Goal: Information Seeking & Learning: Learn about a topic

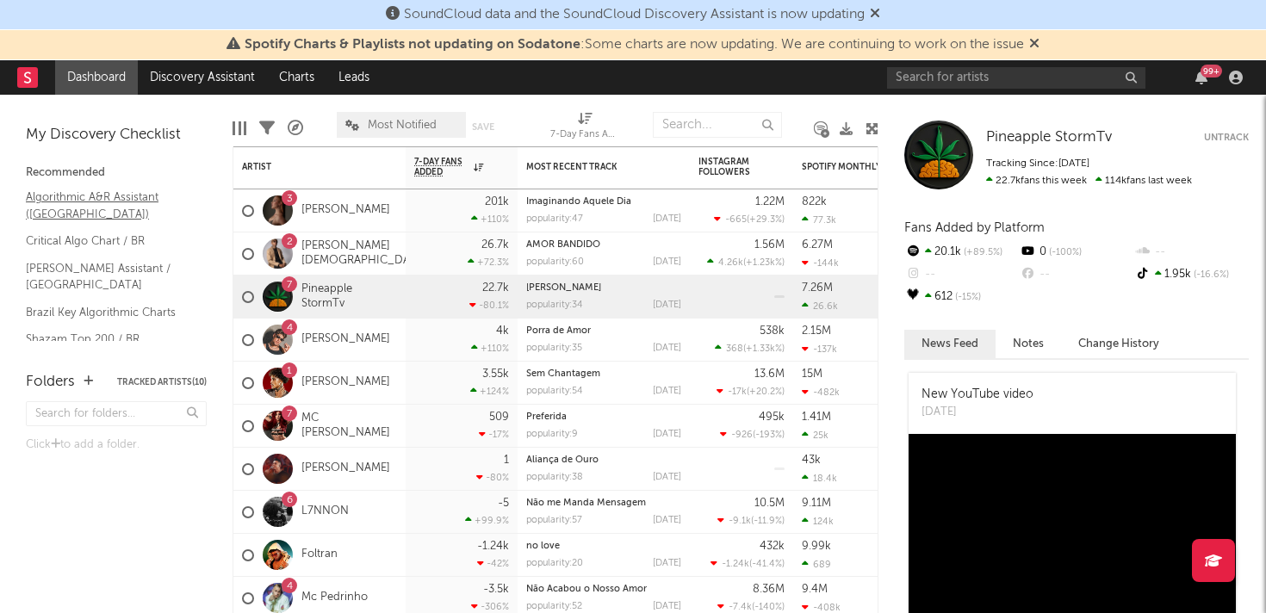
click at [104, 202] on link "Algorithmic A&R Assistant (Brasil)" at bounding box center [108, 205] width 164 height 35
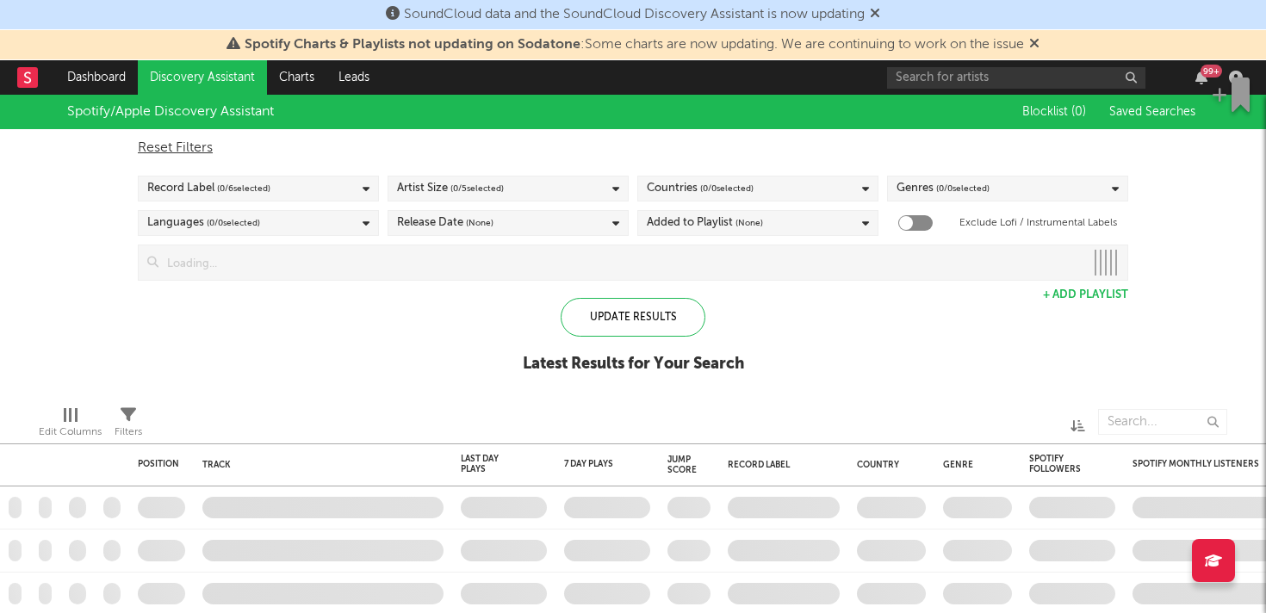
checkbox input "true"
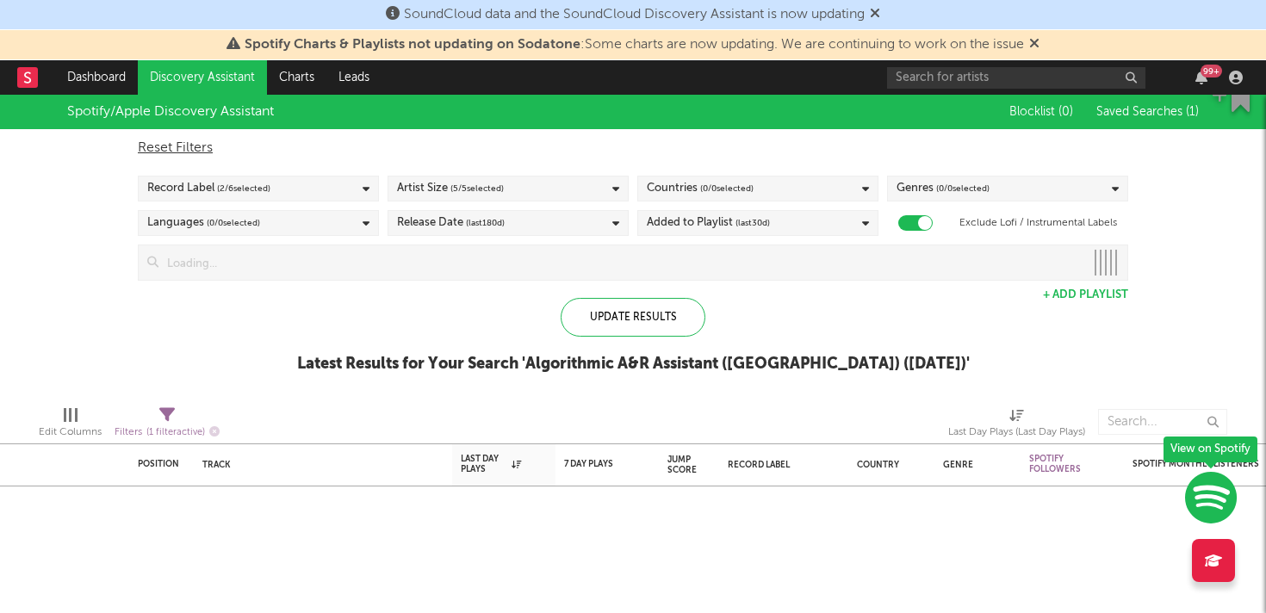
click at [743, 183] on span "( 0 / 0 selected)" at bounding box center [726, 188] width 53 height 21
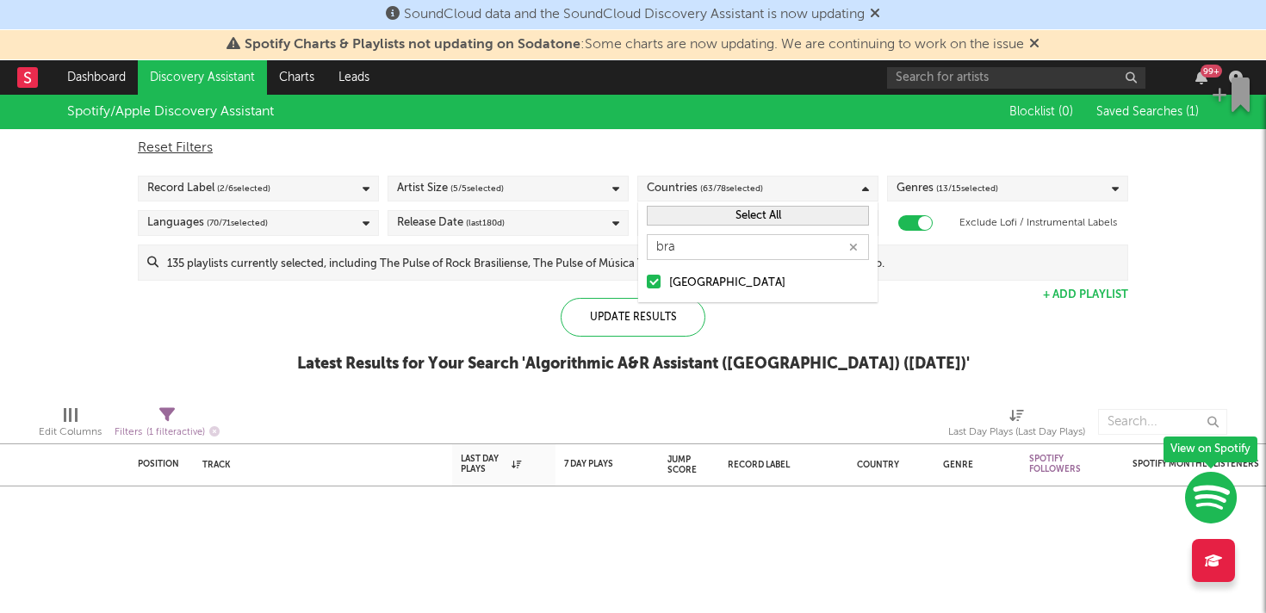
type input "bra"
click at [722, 284] on div "[GEOGRAPHIC_DATA]" at bounding box center [769, 283] width 200 height 21
click at [647, 284] on input "[GEOGRAPHIC_DATA]" at bounding box center [647, 283] width 0 height 21
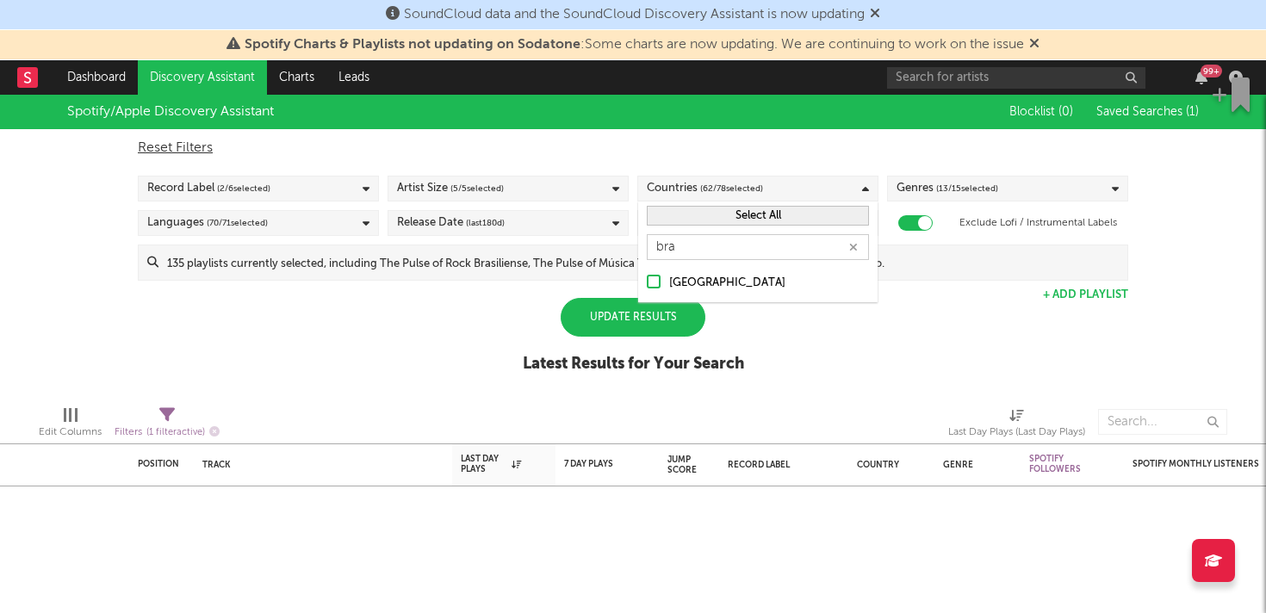
click at [712, 285] on div "[GEOGRAPHIC_DATA]" at bounding box center [769, 283] width 200 height 21
click at [647, 285] on input "[GEOGRAPHIC_DATA]" at bounding box center [647, 283] width 0 height 21
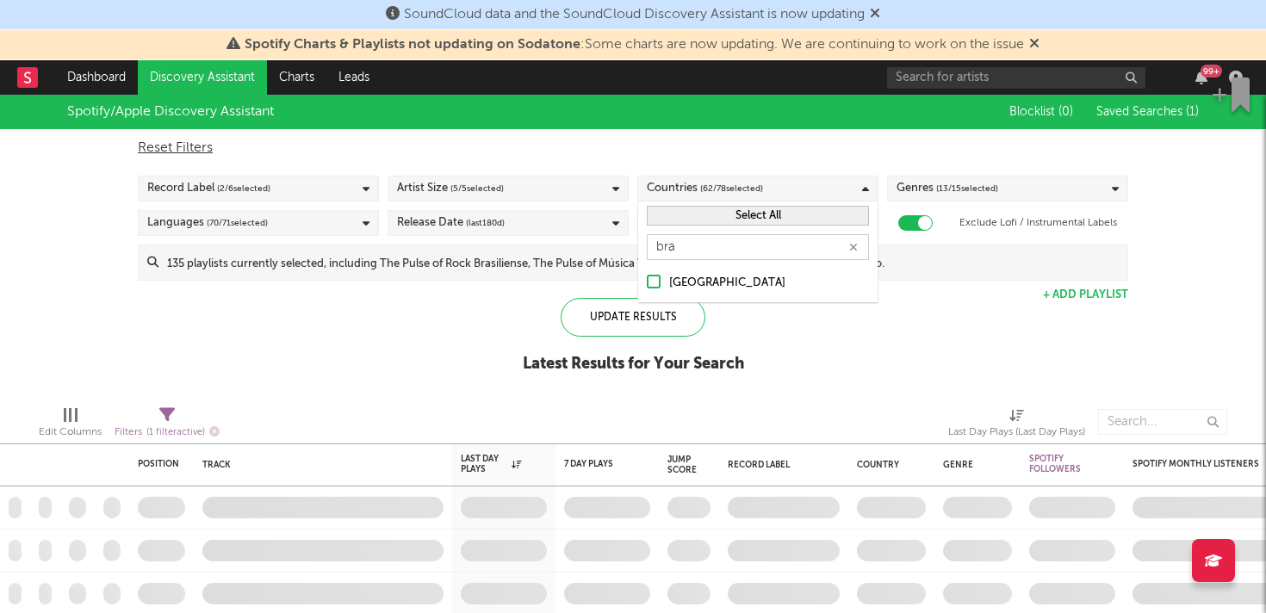
click at [778, 358] on div "Spotify/Apple Discovery Assistant Blocklist ( 0 ) Saved Searches ( 1 ) Reset Fi…" at bounding box center [633, 243] width 1266 height 297
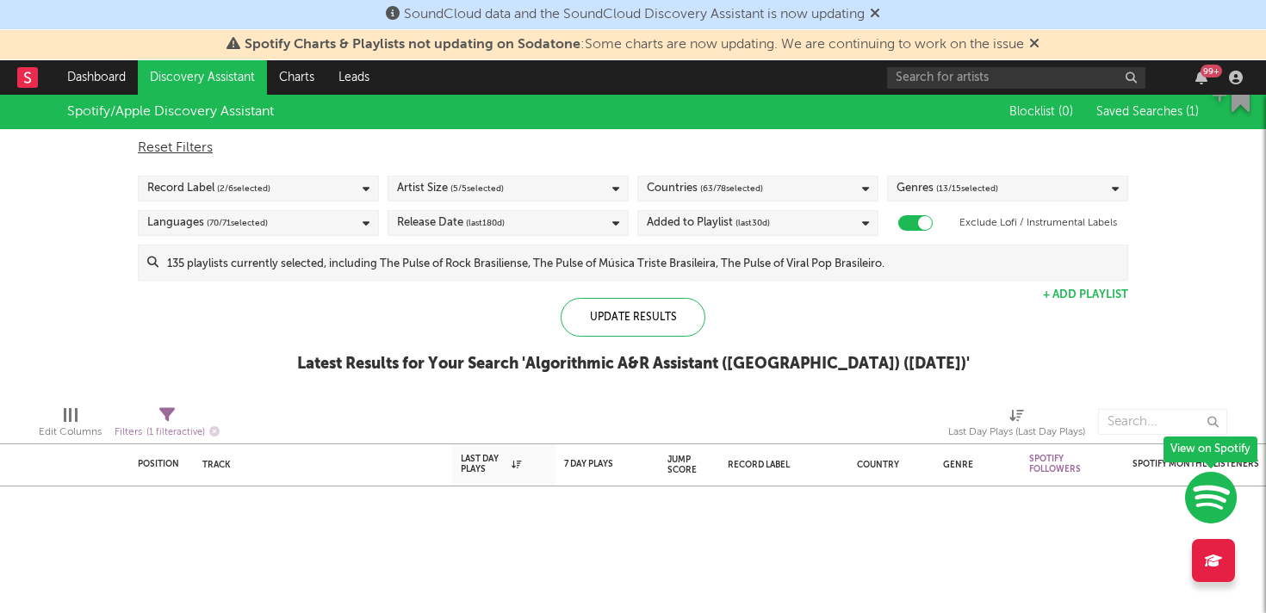
click at [530, 195] on div "Artist Size ( 5 / 5 selected)" at bounding box center [508, 189] width 241 height 26
click at [689, 151] on div "Reset Filters" at bounding box center [633, 148] width 991 height 21
checkbox input "false"
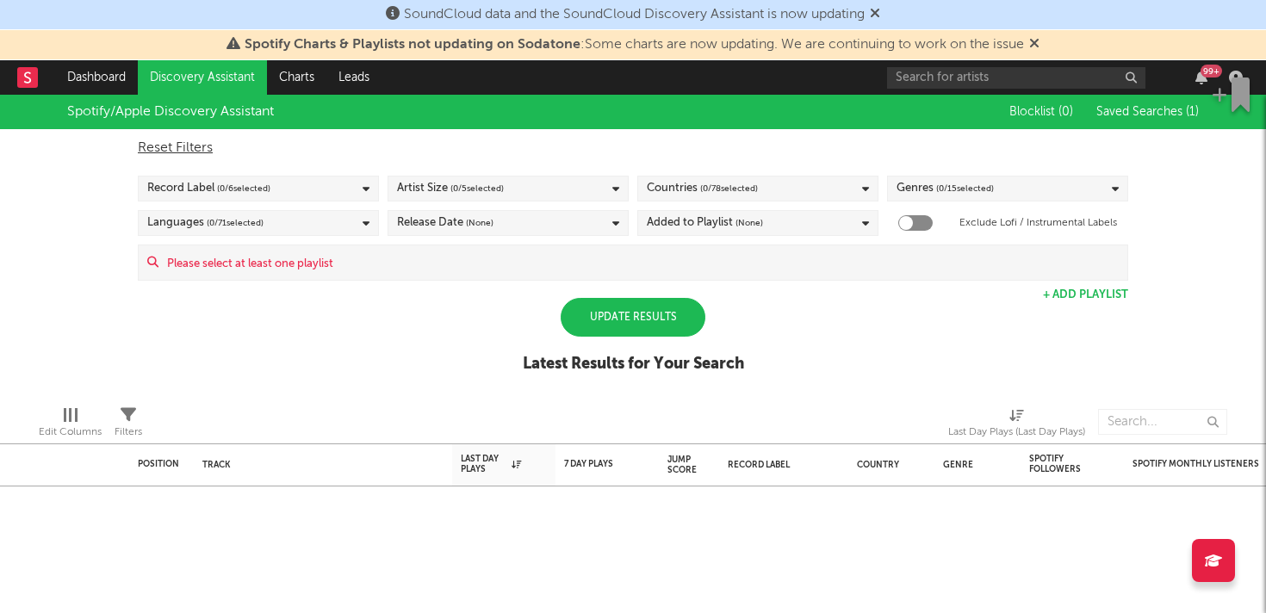
click at [956, 193] on span "( 0 / 15 selected)" at bounding box center [965, 188] width 58 height 21
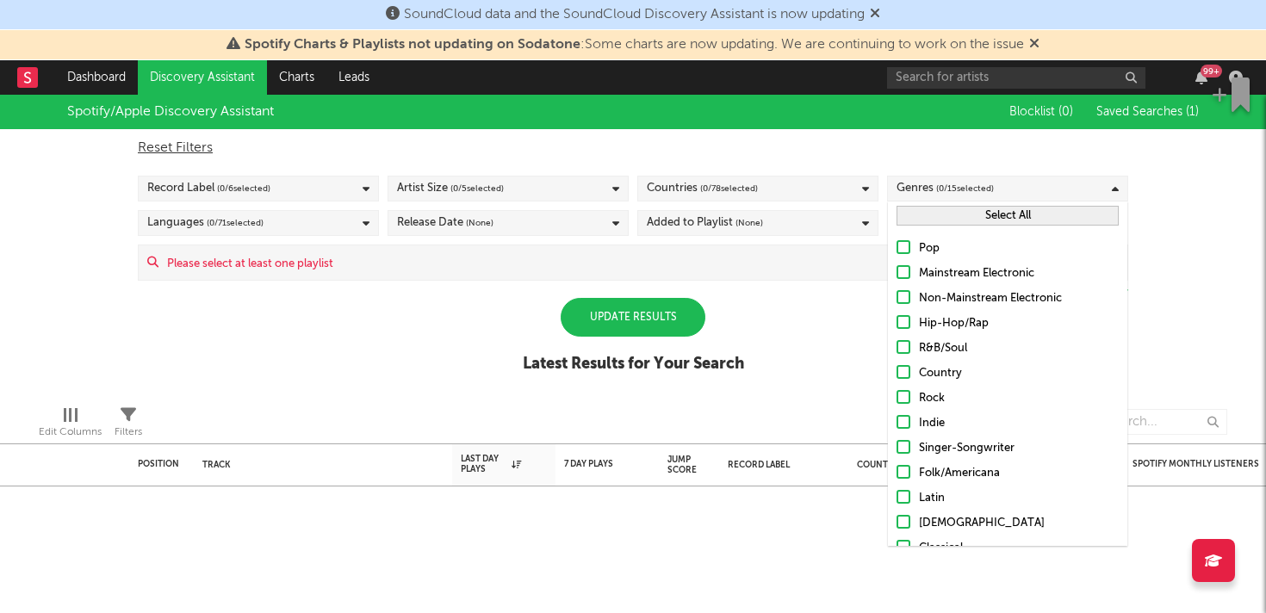
click at [961, 218] on button "Select All" at bounding box center [1008, 216] width 222 height 20
click at [804, 289] on div "Spotify/Apple Discovery Assistant Blocklist ( 0 ) Saved Searches ( 1 ) Reset Fi…" at bounding box center [633, 243] width 1266 height 297
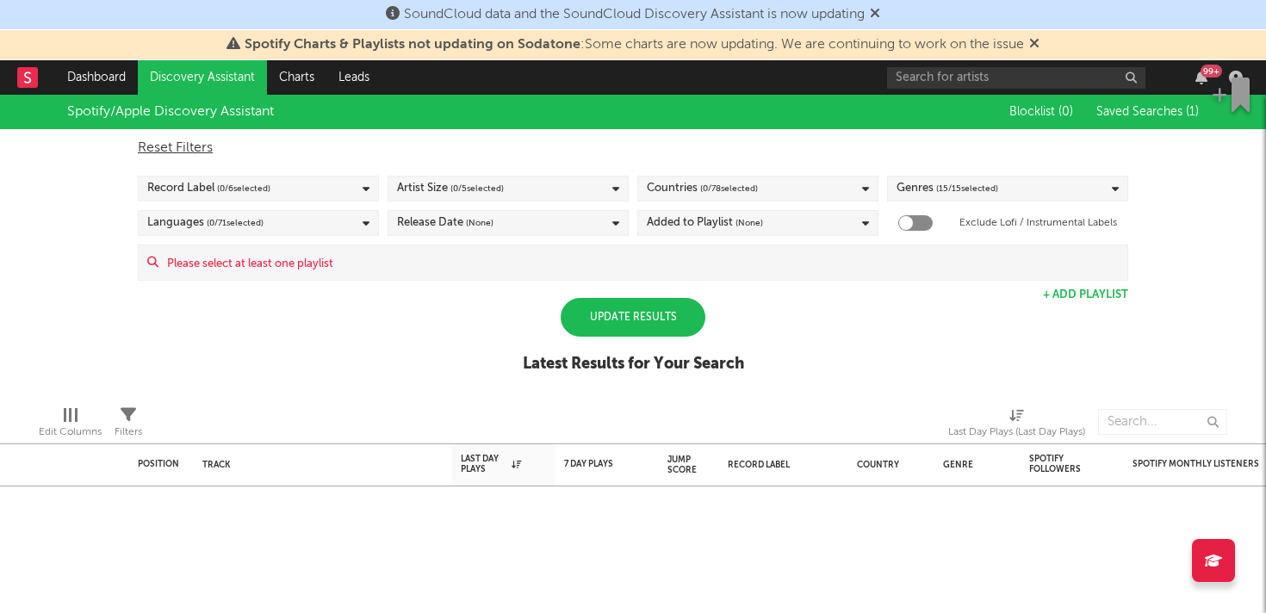
click at [594, 319] on div "Update Results" at bounding box center [633, 317] width 145 height 39
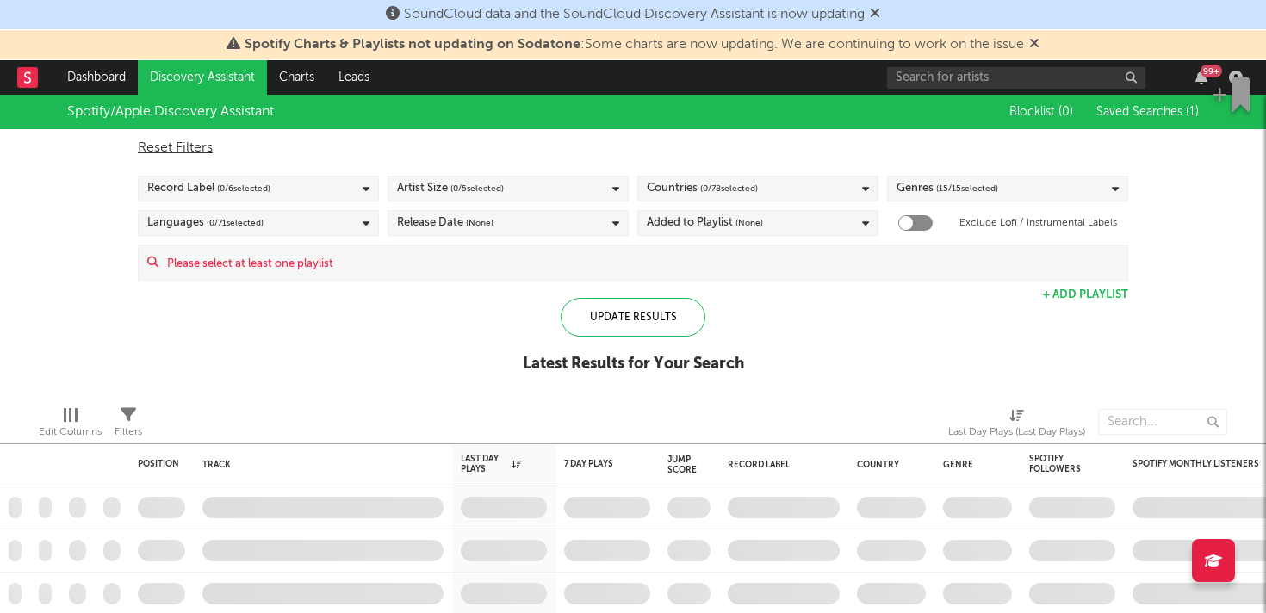
click at [1069, 294] on button "+ Add Playlist" at bounding box center [1085, 294] width 85 height 11
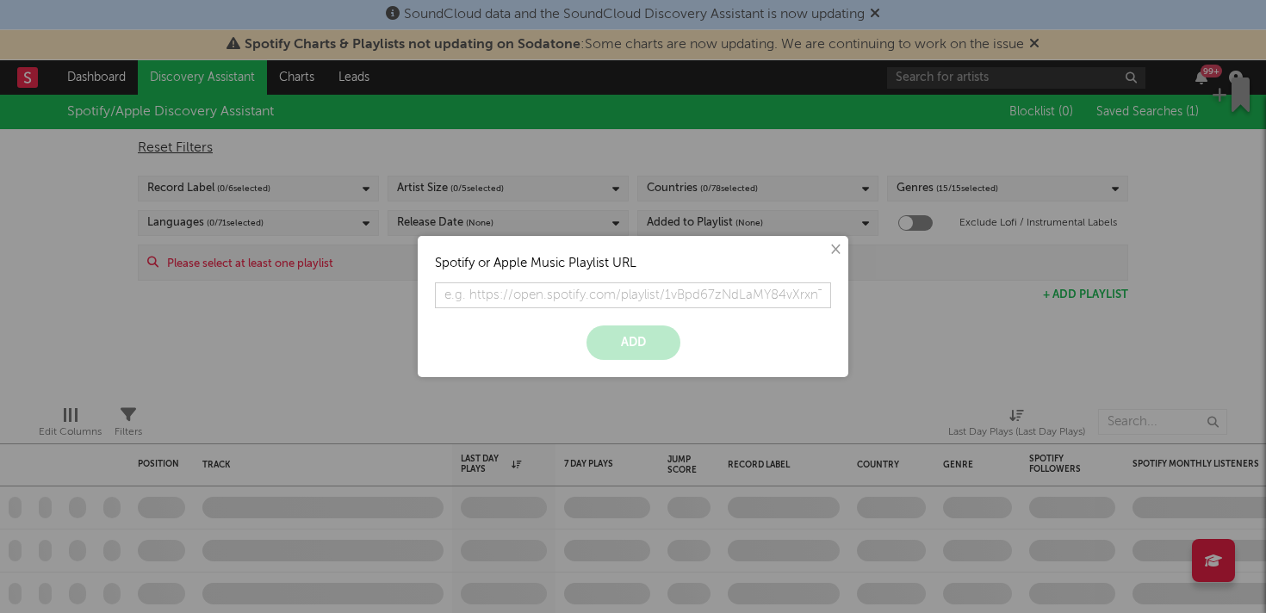
click at [836, 251] on button "×" at bounding box center [834, 249] width 19 height 19
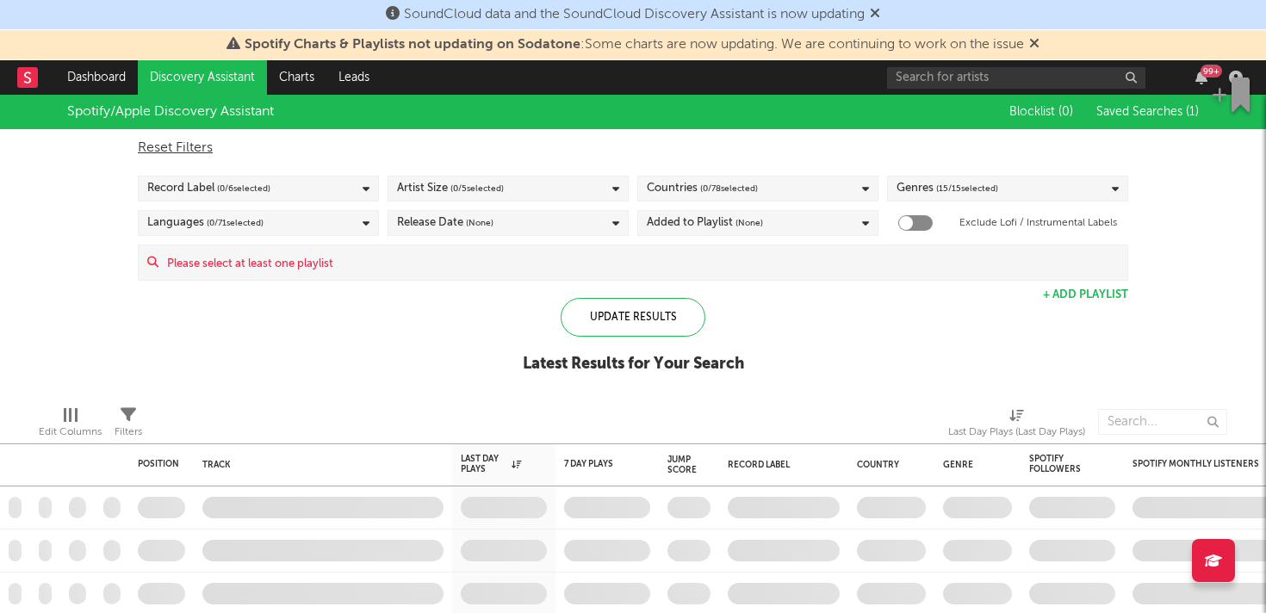
click at [381, 367] on div "Spotify/Apple Discovery Assistant Blocklist ( 0 ) Saved Searches ( 1 ) Reset Fi…" at bounding box center [633, 243] width 1266 height 297
click at [346, 78] on link "Leads" at bounding box center [353, 77] width 55 height 34
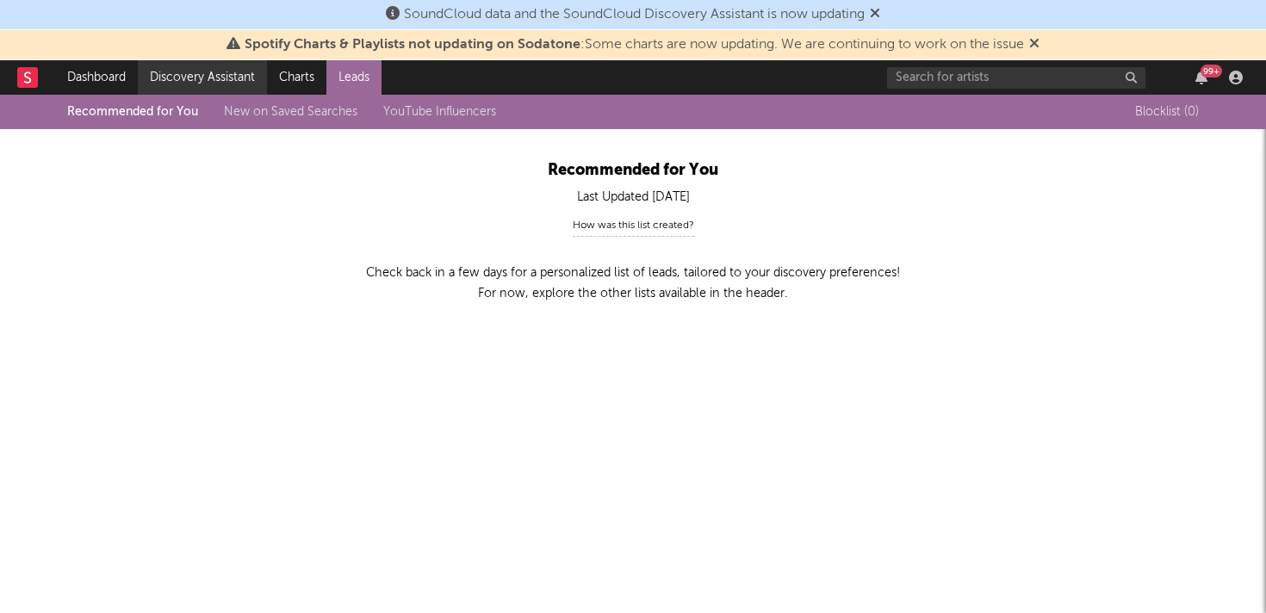
click at [202, 71] on link "Discovery Assistant" at bounding box center [202, 77] width 129 height 34
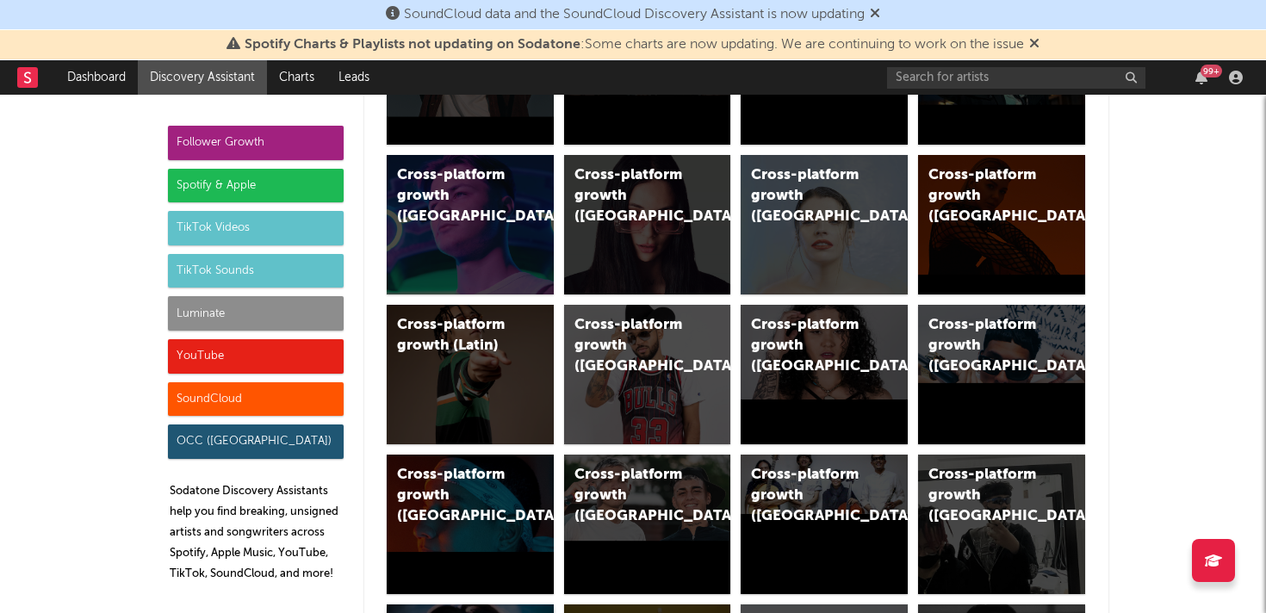
scroll to position [672, 0]
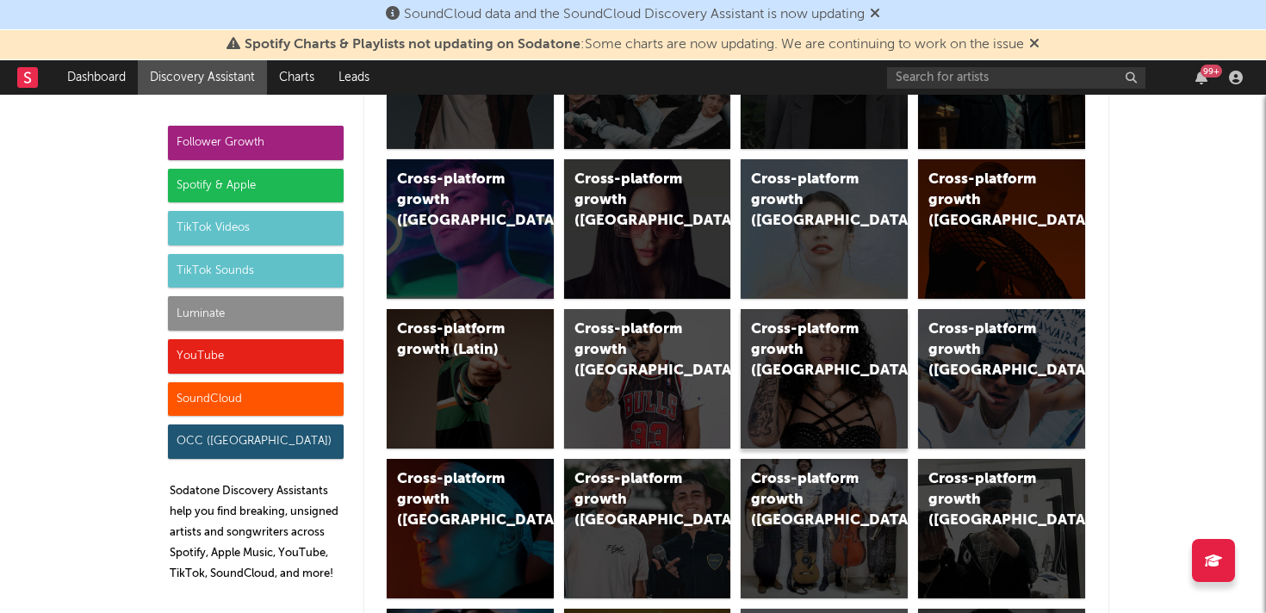
click at [811, 361] on div "Cross-platform growth (Brazil)" at bounding box center [824, 379] width 167 height 140
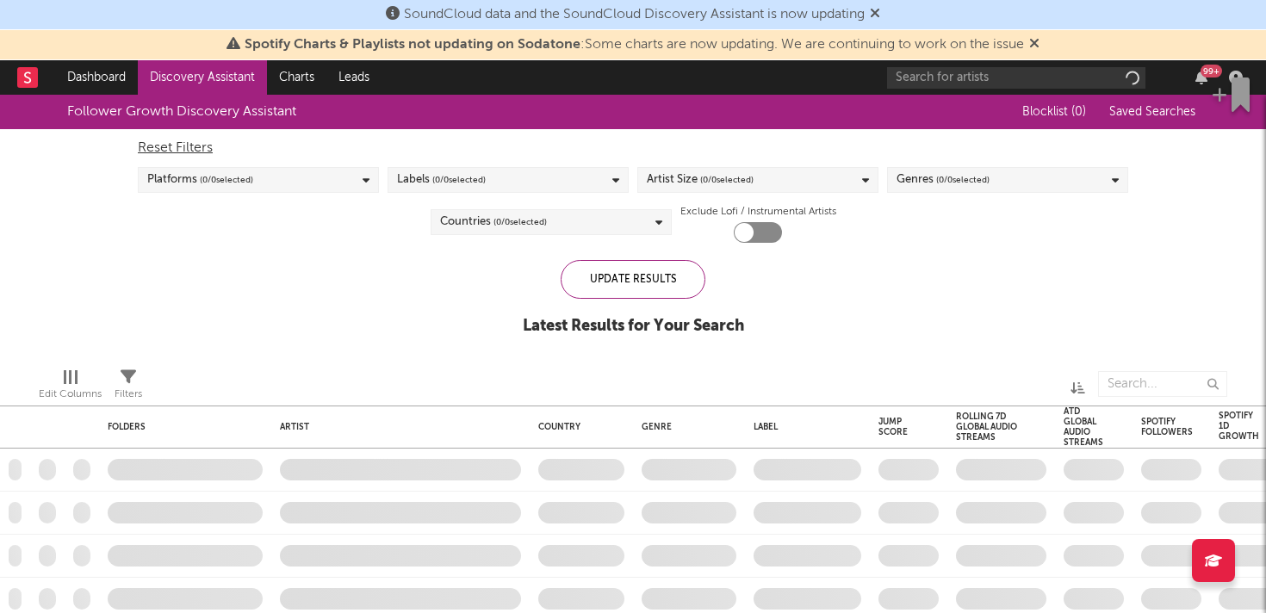
checkbox input "true"
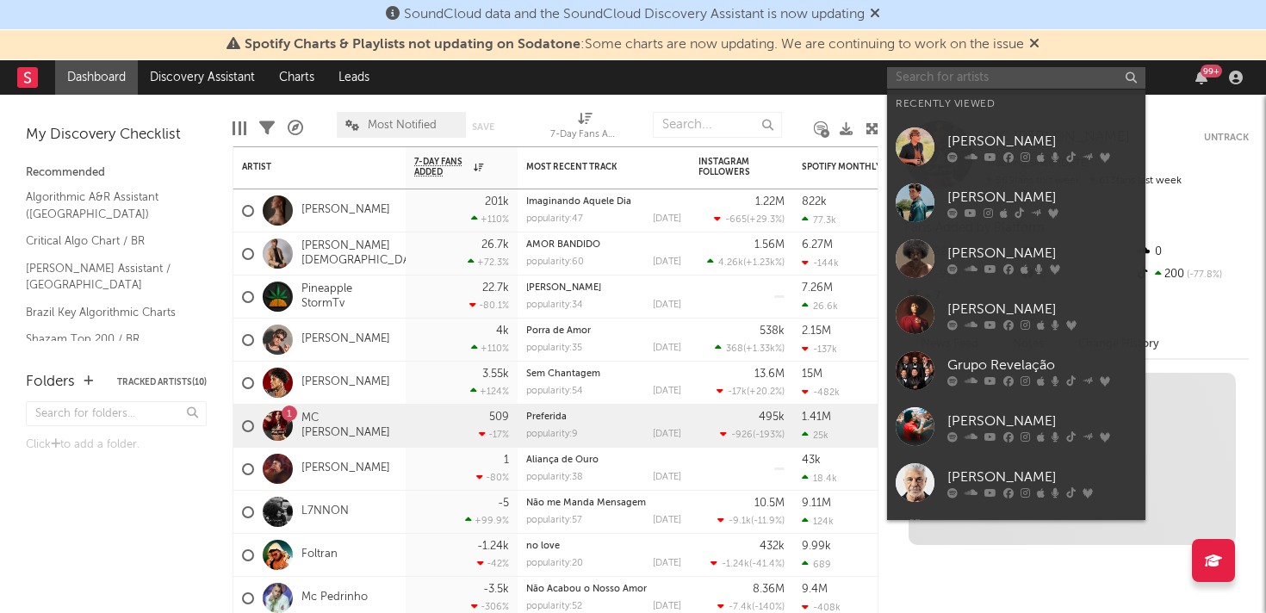
click at [1009, 75] on input "text" at bounding box center [1016, 78] width 258 height 22
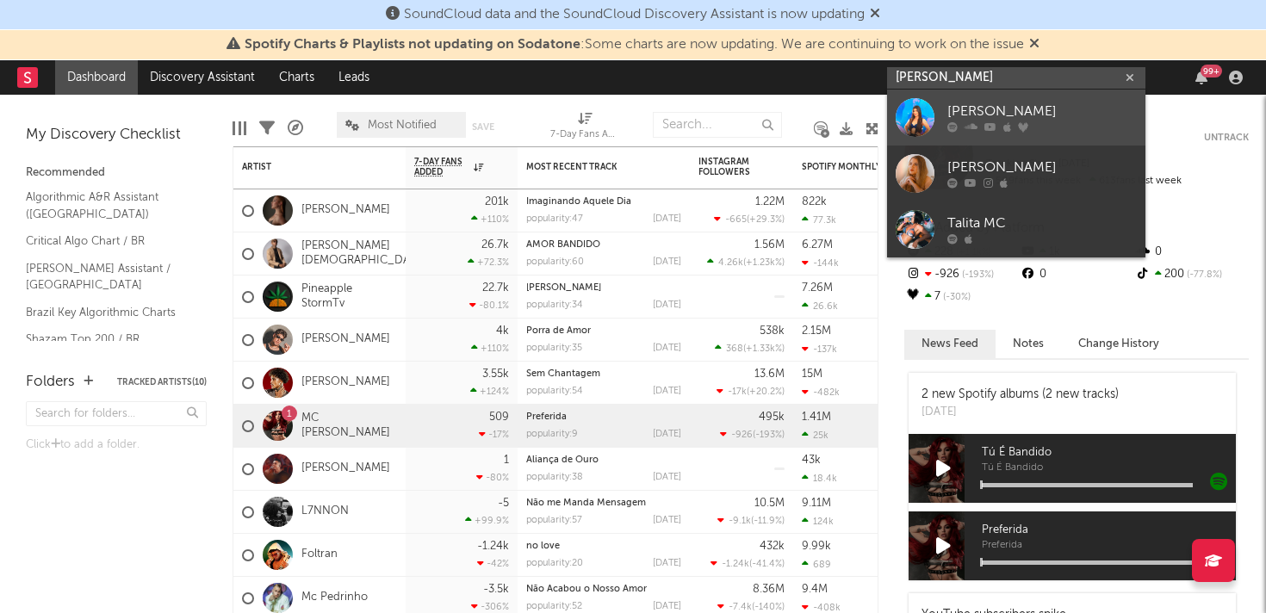
type input "[PERSON_NAME]"
click at [908, 124] on div at bounding box center [915, 117] width 39 height 39
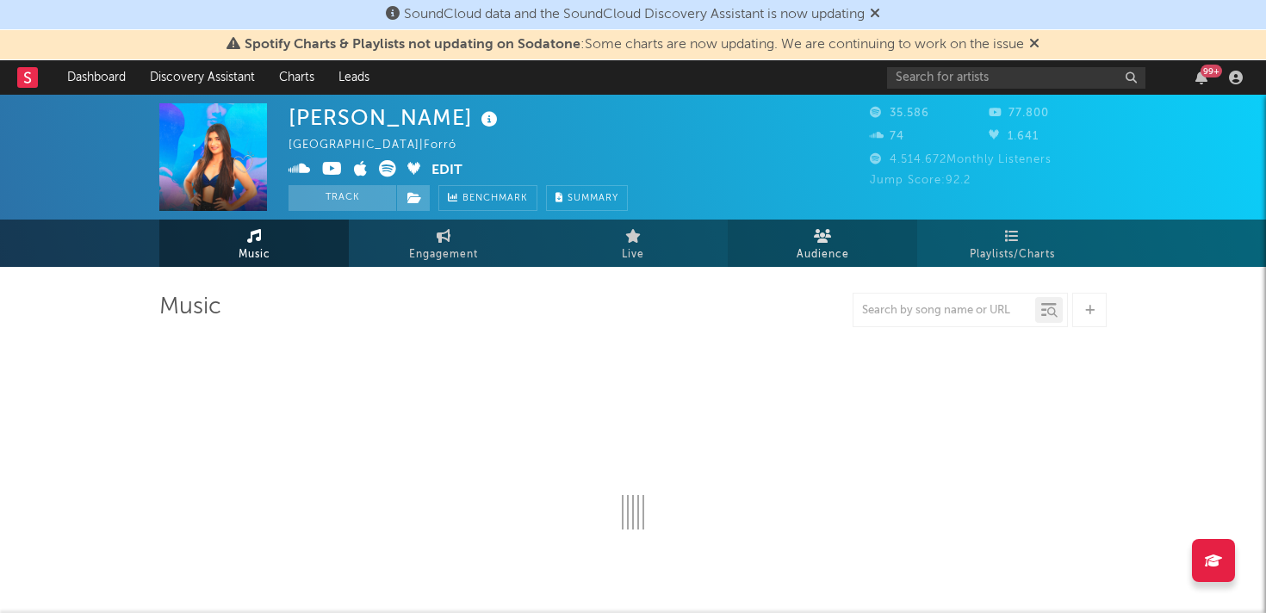
click at [817, 246] on span "Audience" at bounding box center [823, 255] width 53 height 21
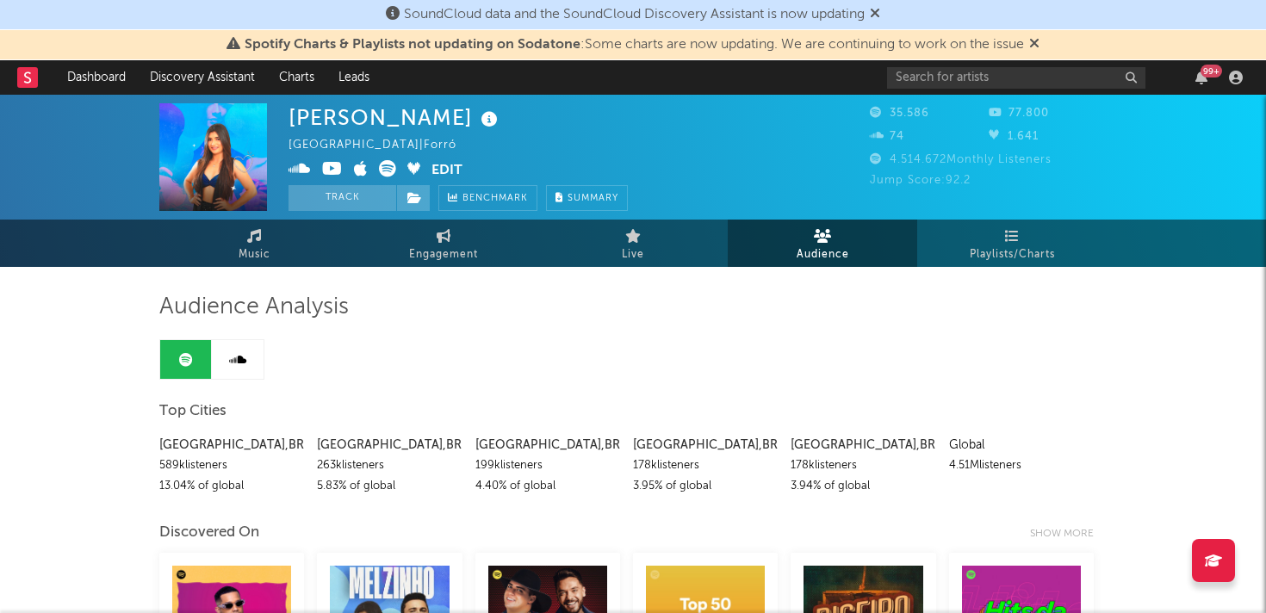
click at [233, 351] on link at bounding box center [238, 359] width 52 height 39
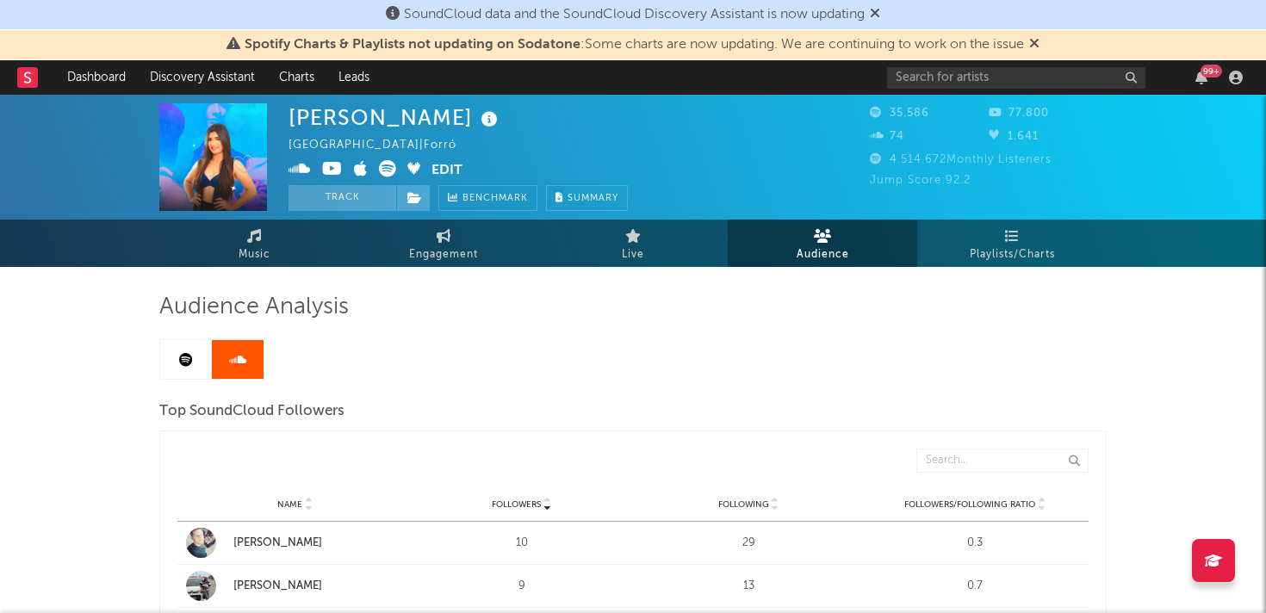
click at [190, 360] on icon at bounding box center [186, 360] width 14 height 14
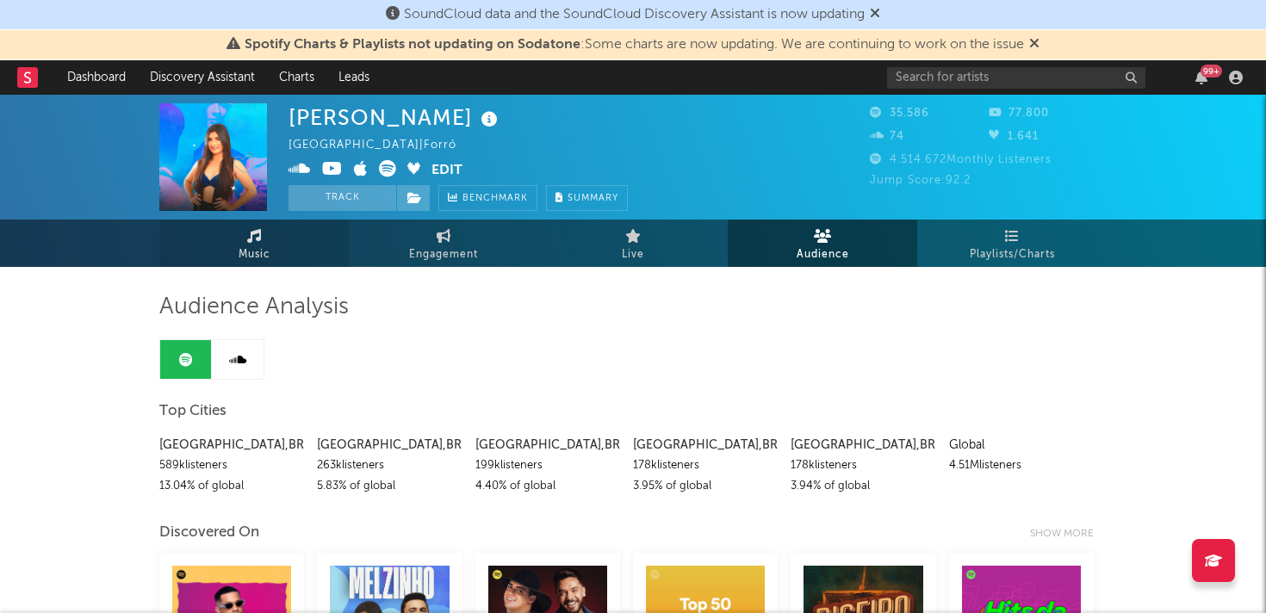
click at [251, 246] on span "Music" at bounding box center [255, 255] width 32 height 21
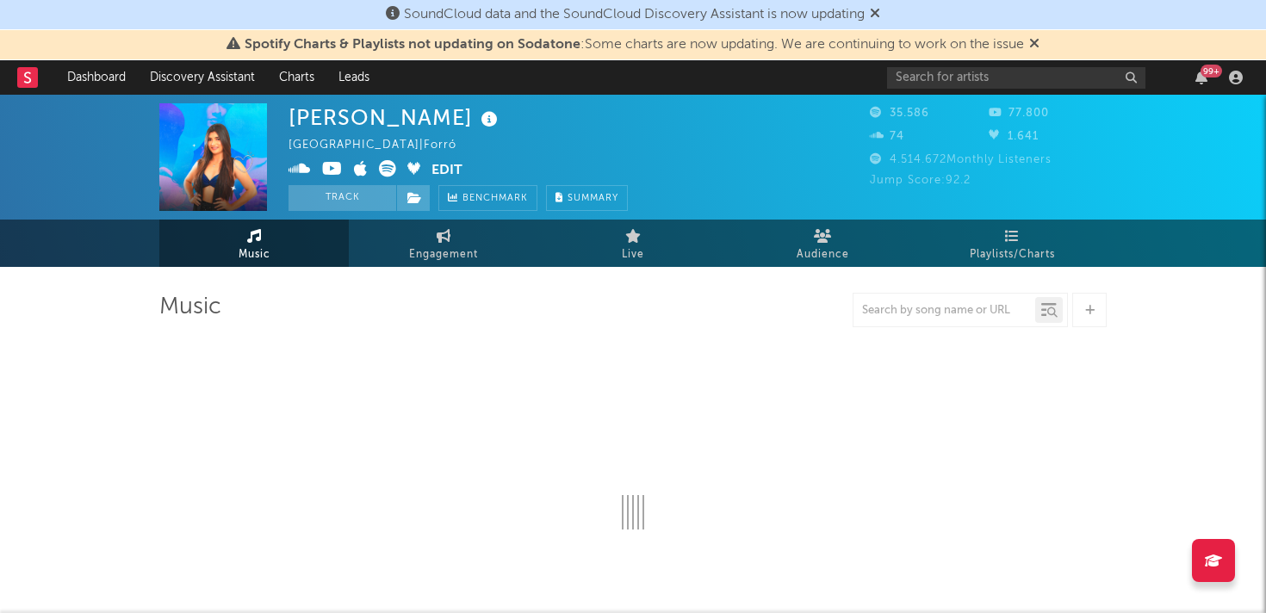
select select "1w"
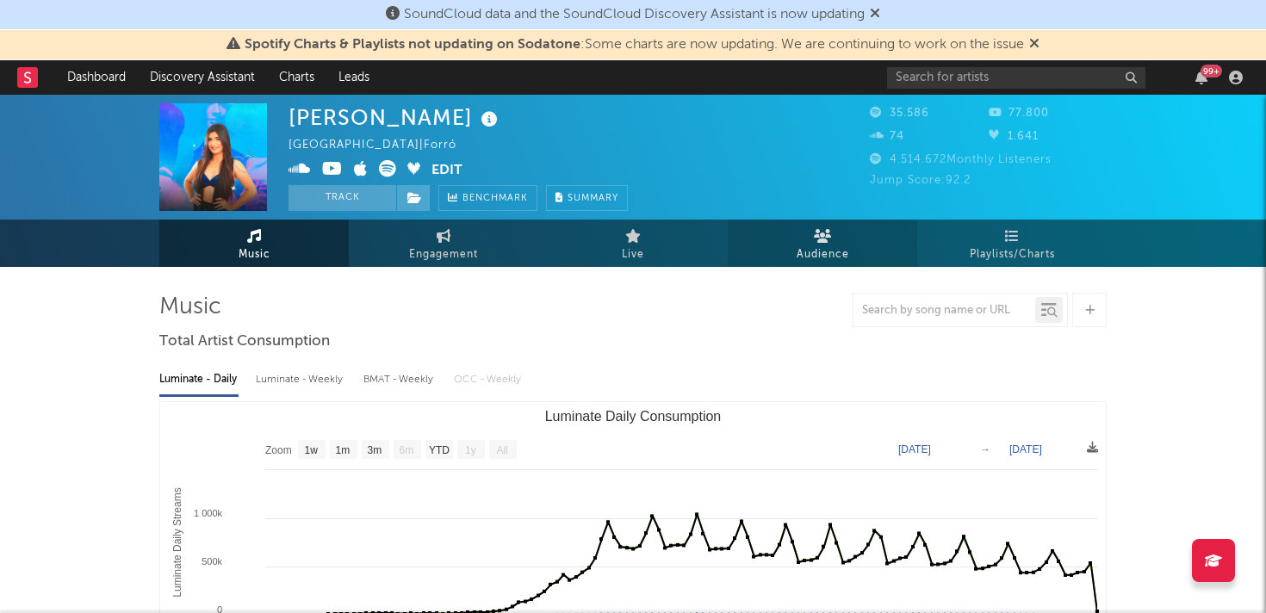
click at [824, 239] on icon at bounding box center [823, 236] width 18 height 14
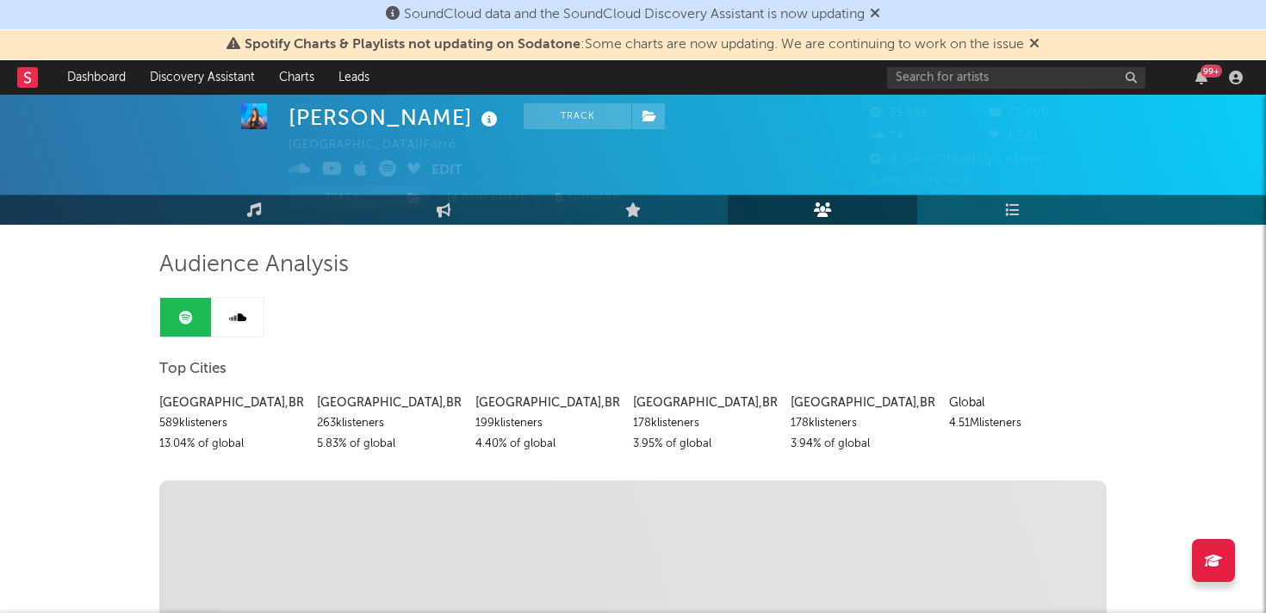
scroll to position [43, 0]
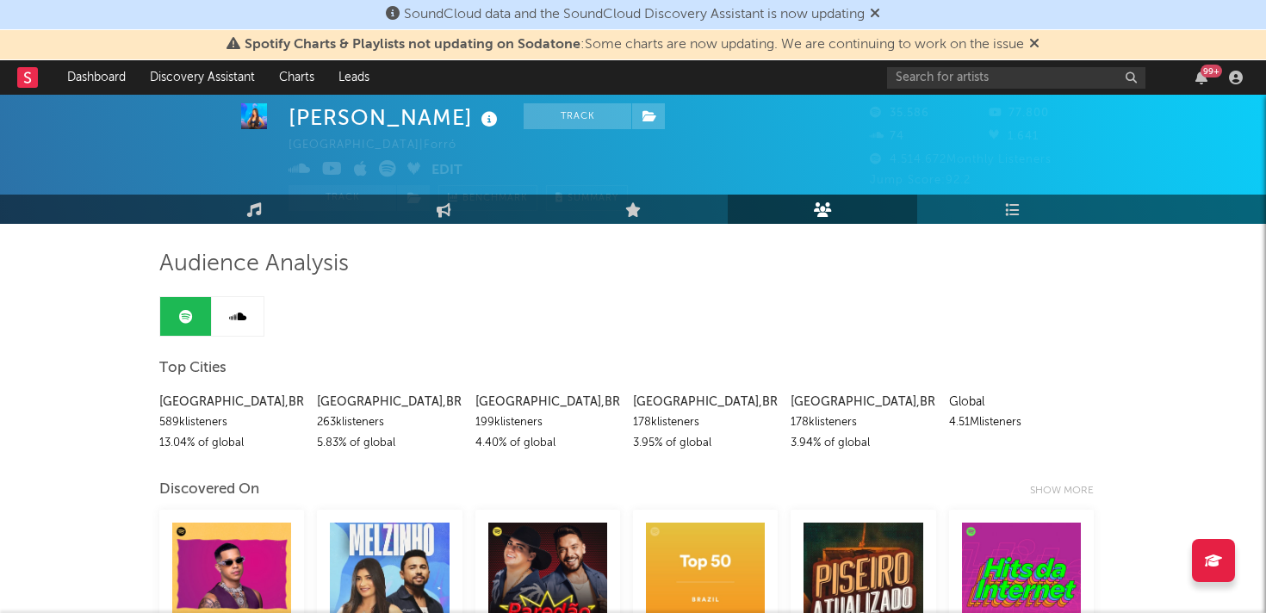
drag, startPoint x: 947, startPoint y: 423, endPoint x: 1054, endPoint y: 422, distance: 106.8
click at [1054, 422] on div "[GEOGRAPHIC_DATA] , [GEOGRAPHIC_DATA] 589k listeners 13.04 % of global [GEOGRAP…" at bounding box center [633, 418] width 948 height 71
click at [263, 121] on img at bounding box center [254, 116] width 26 height 26
click at [250, 208] on icon at bounding box center [254, 209] width 15 height 15
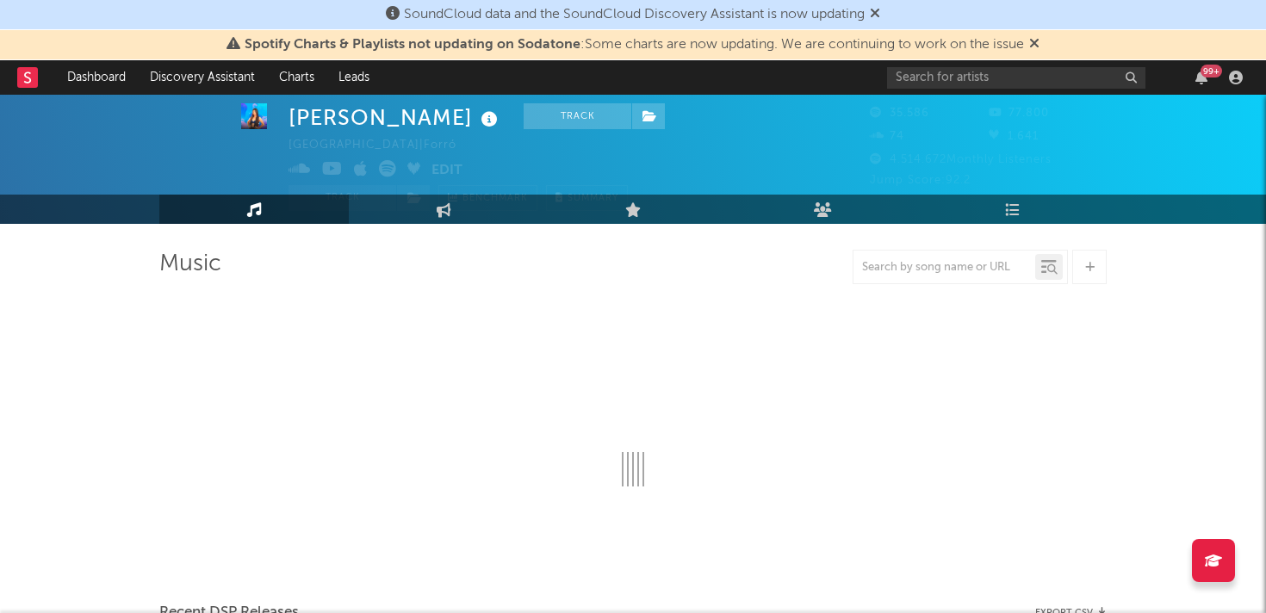
select select "1w"
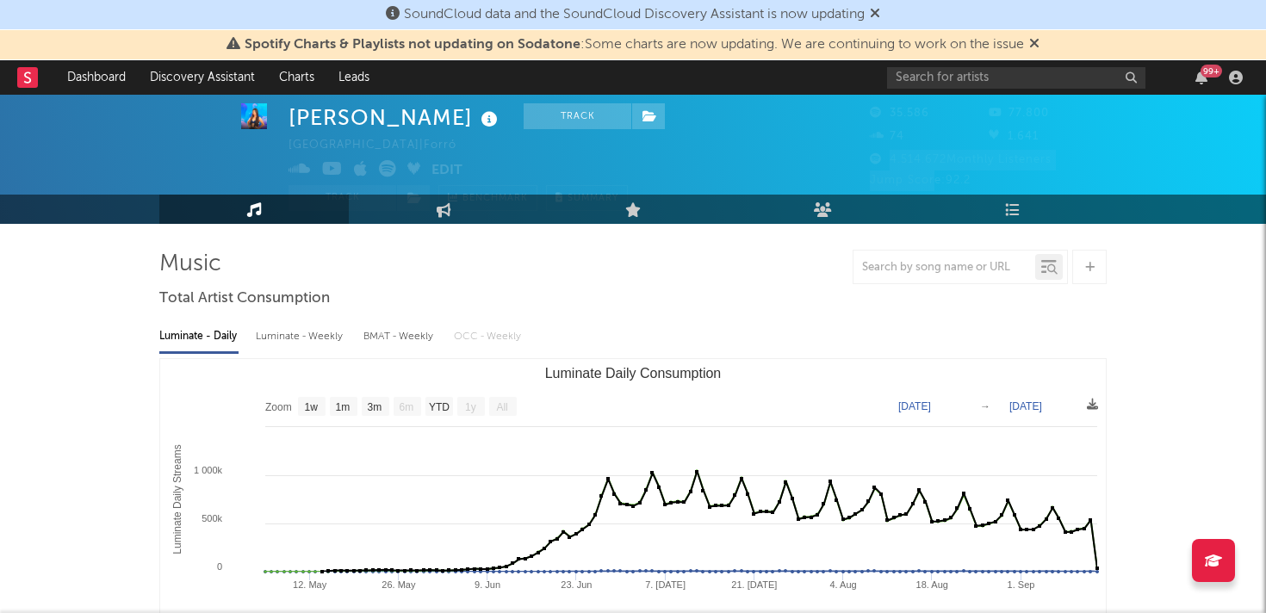
drag, startPoint x: 886, startPoint y: 162, endPoint x: 934, endPoint y: 171, distance: 49.0
click at [935, 171] on div "35.586 77.800 74 1.641 4.514.672 Monthly Listeners Jump Score: 92.2" at bounding box center [988, 147] width 237 height 88
click at [934, 171] on div "Jump Score: 92.2" at bounding box center [988, 181] width 237 height 21
drag, startPoint x: 929, startPoint y: 165, endPoint x: 973, endPoint y: 185, distance: 47.4
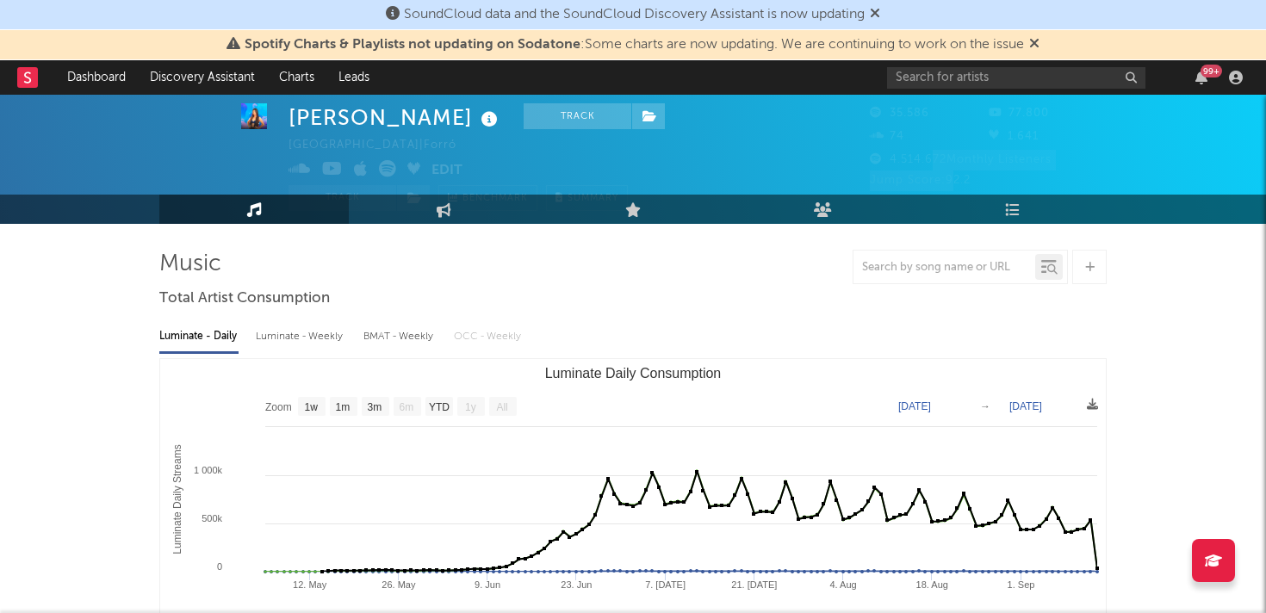
click at [970, 184] on div "35.586 77.800 74 1.641 4.514.672 Monthly Listeners Jump Score: 92.2" at bounding box center [988, 147] width 237 height 88
drag, startPoint x: 992, startPoint y: 185, endPoint x: 452, endPoint y: 196, distance: 539.4
click at [455, 196] on div "[PERSON_NAME] Track [GEOGRAPHIC_DATA] | Forró Edit Track Benchmark Summary 35.5…" at bounding box center [633, 138] width 1266 height 172
click at [785, 214] on link "Audience" at bounding box center [823, 209] width 190 height 29
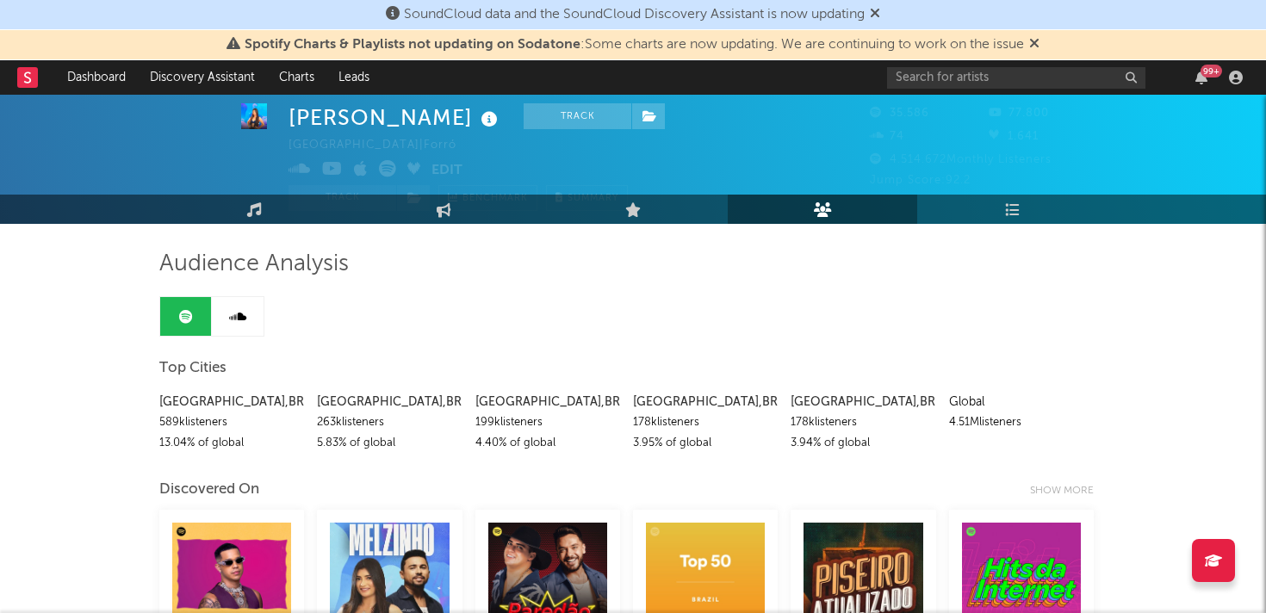
drag, startPoint x: 950, startPoint y: 424, endPoint x: 1054, endPoint y: 441, distance: 104.8
click at [1054, 441] on div "[GEOGRAPHIC_DATA] , [GEOGRAPHIC_DATA] 589k listeners 13.04 % of global [GEOGRAP…" at bounding box center [633, 418] width 948 height 71
click at [246, 219] on link "Music" at bounding box center [254, 209] width 190 height 29
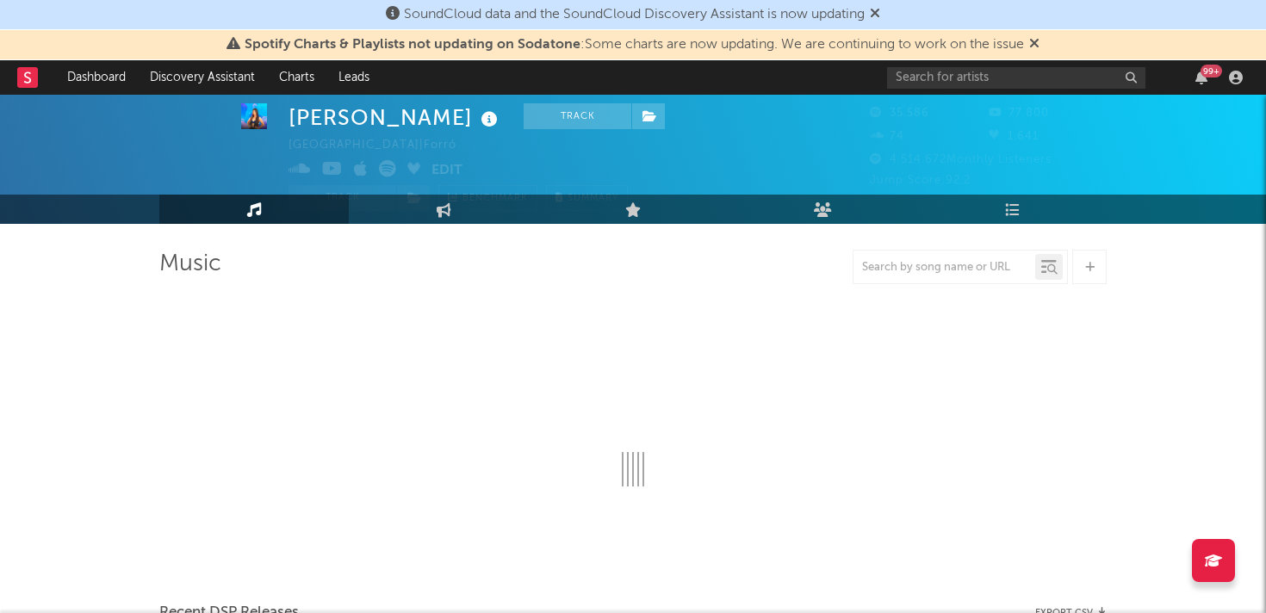
select select "1w"
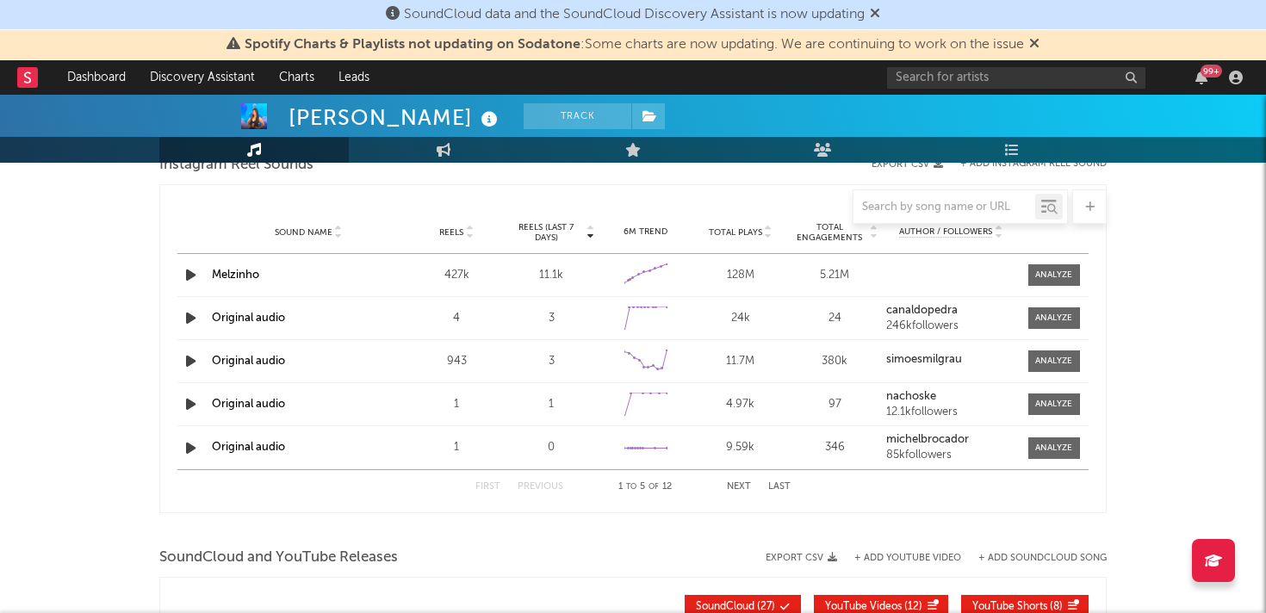
scroll to position [1627, 0]
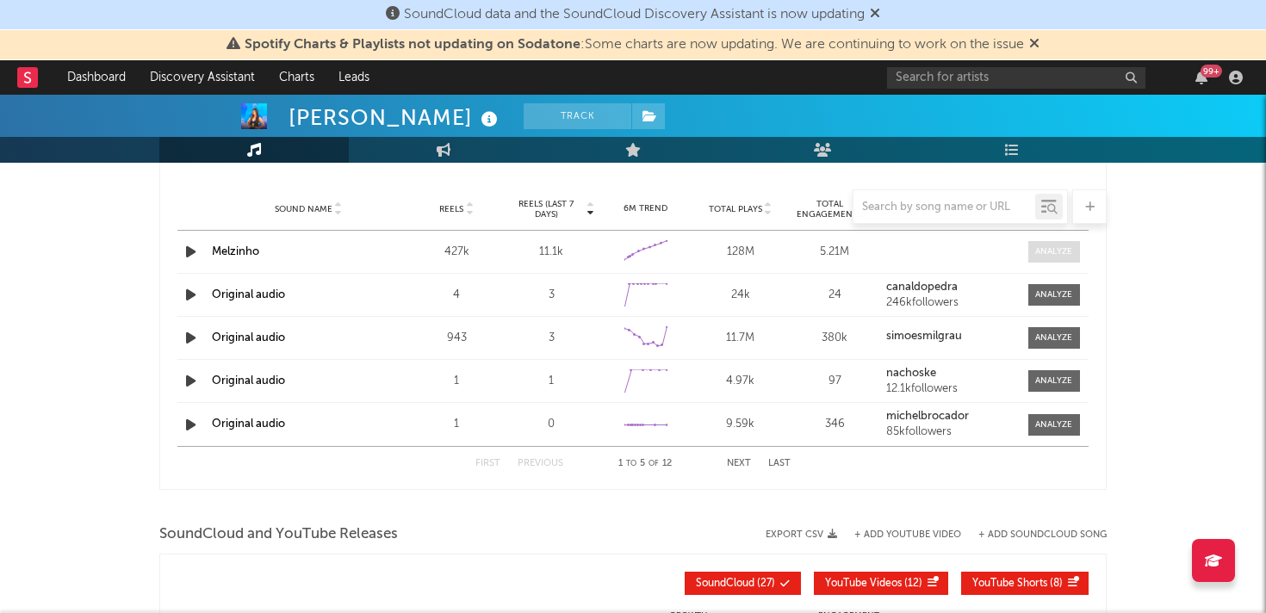
click at [1054, 252] on div at bounding box center [1053, 252] width 37 height 13
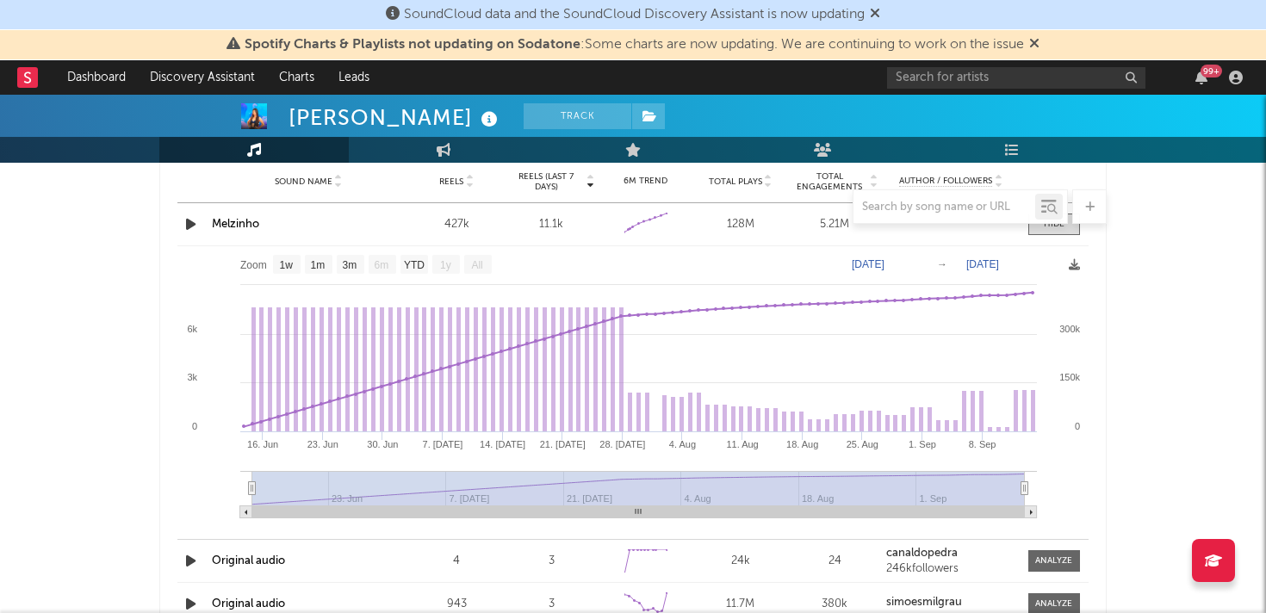
scroll to position [1653, 0]
click at [351, 264] on text "3m" at bounding box center [350, 267] width 15 height 12
click at [283, 264] on text "1w" at bounding box center [287, 267] width 14 height 12
select select "1w"
type input "[DATE]"
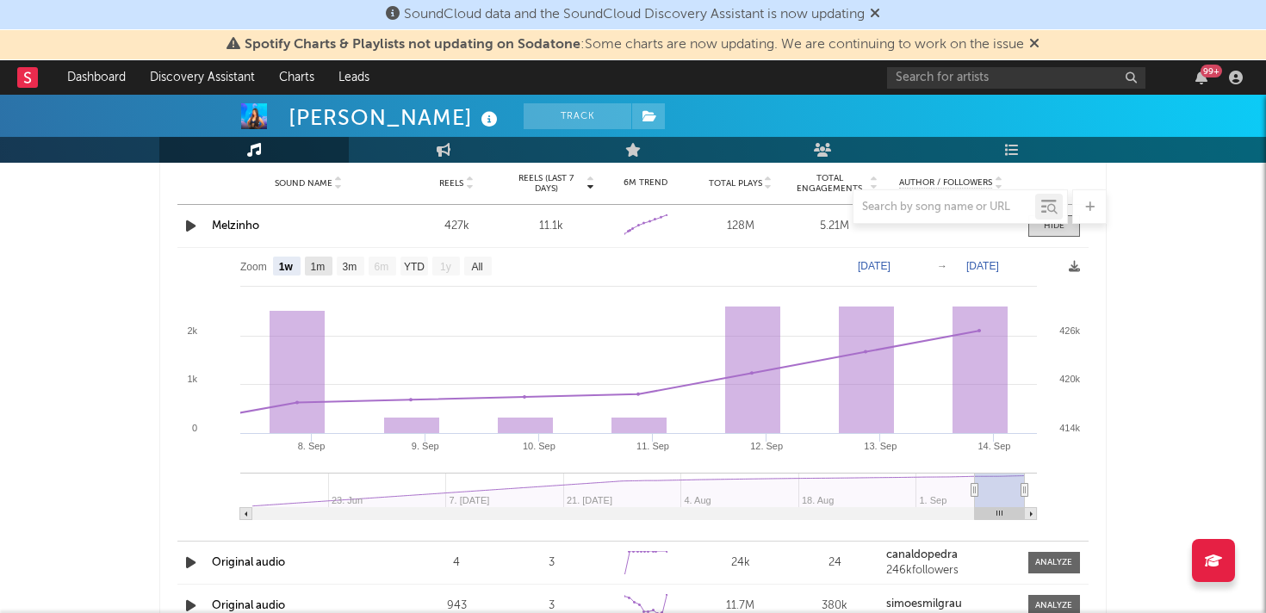
click at [314, 268] on text "1m" at bounding box center [318, 267] width 15 height 12
select select "1m"
type input "[DATE]"
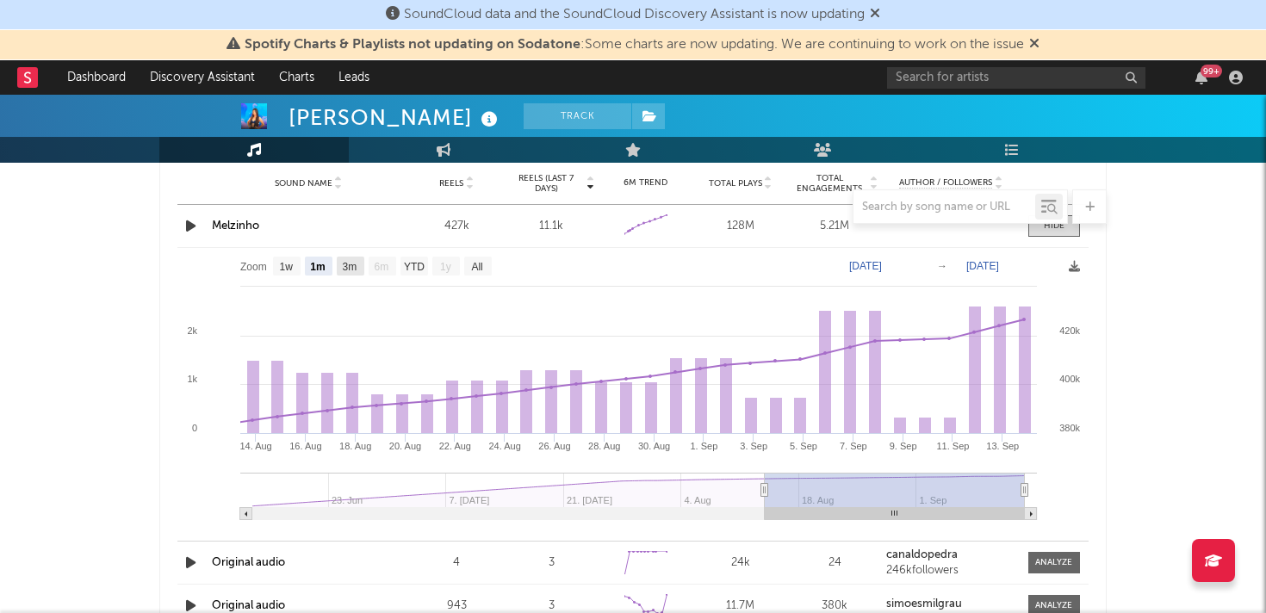
click at [352, 267] on text "3m" at bounding box center [350, 267] width 15 height 12
select select "3m"
type input "[DATE]"
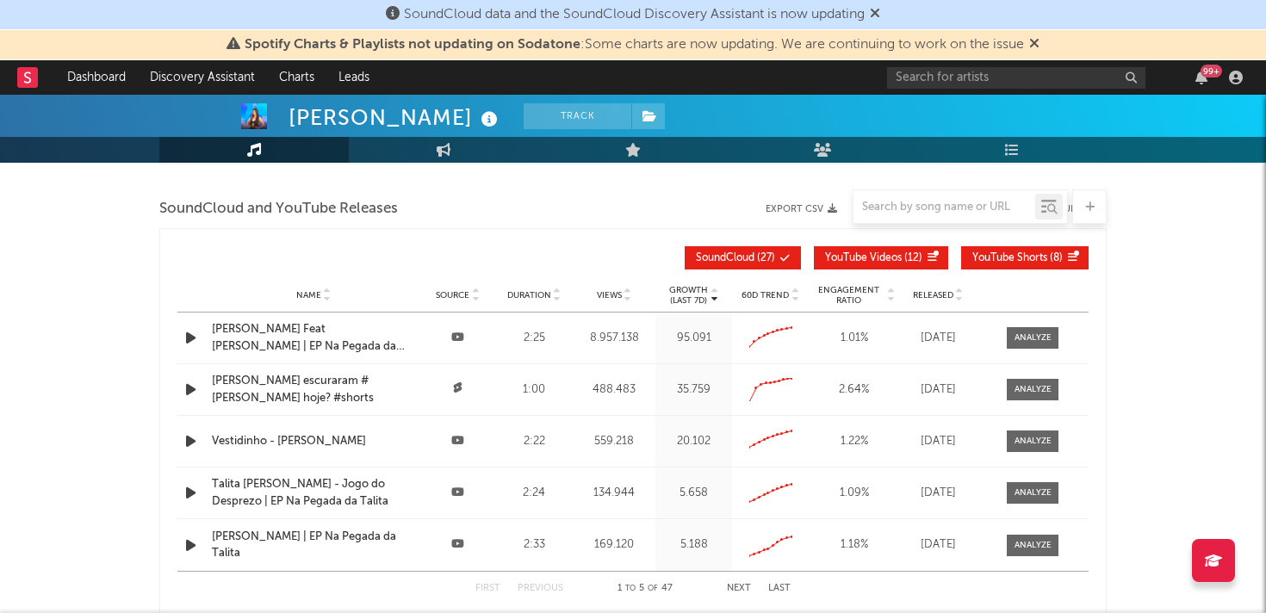
scroll to position [2249, 0]
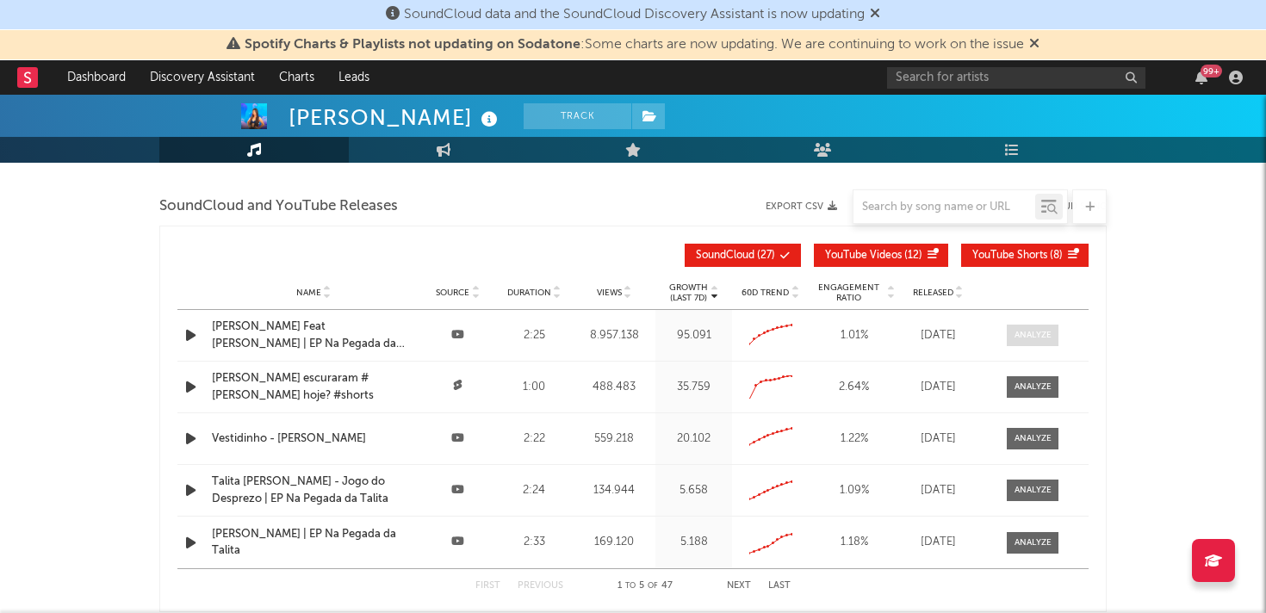
click at [1023, 339] on div at bounding box center [1033, 335] width 37 height 13
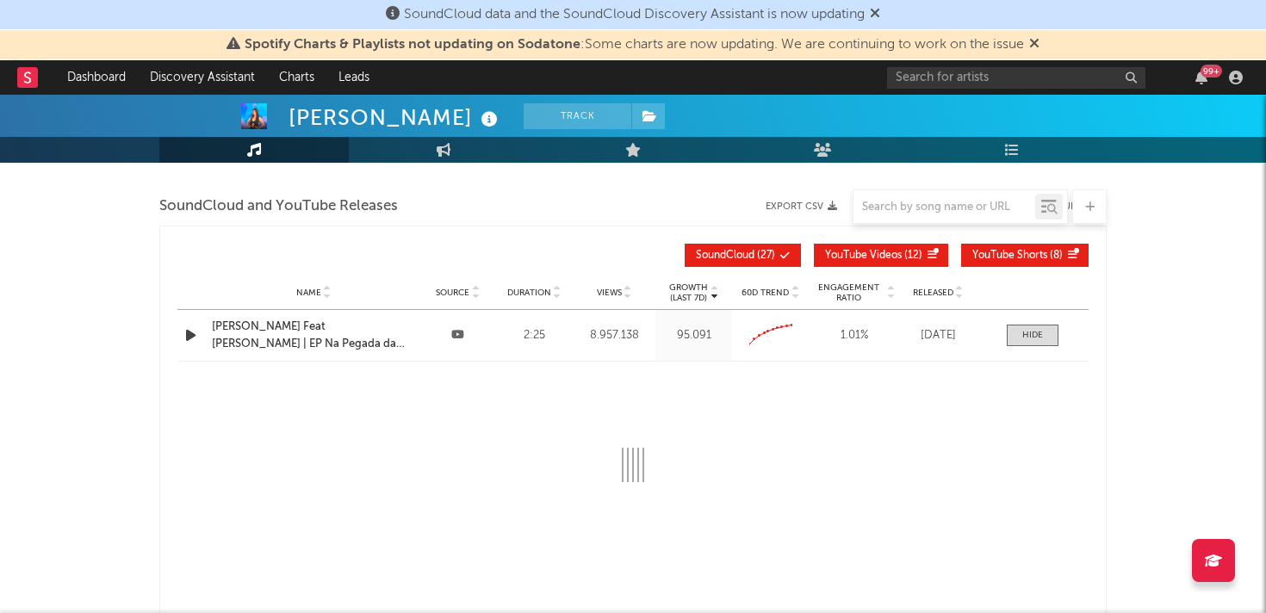
select select "All"
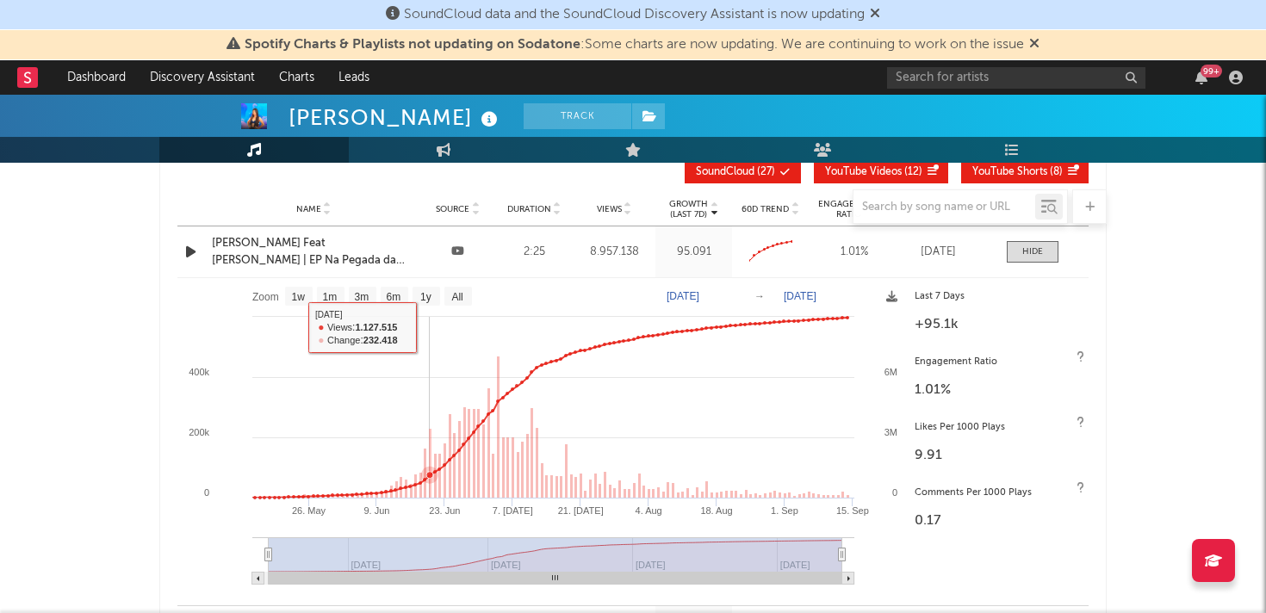
scroll to position [2334, 0]
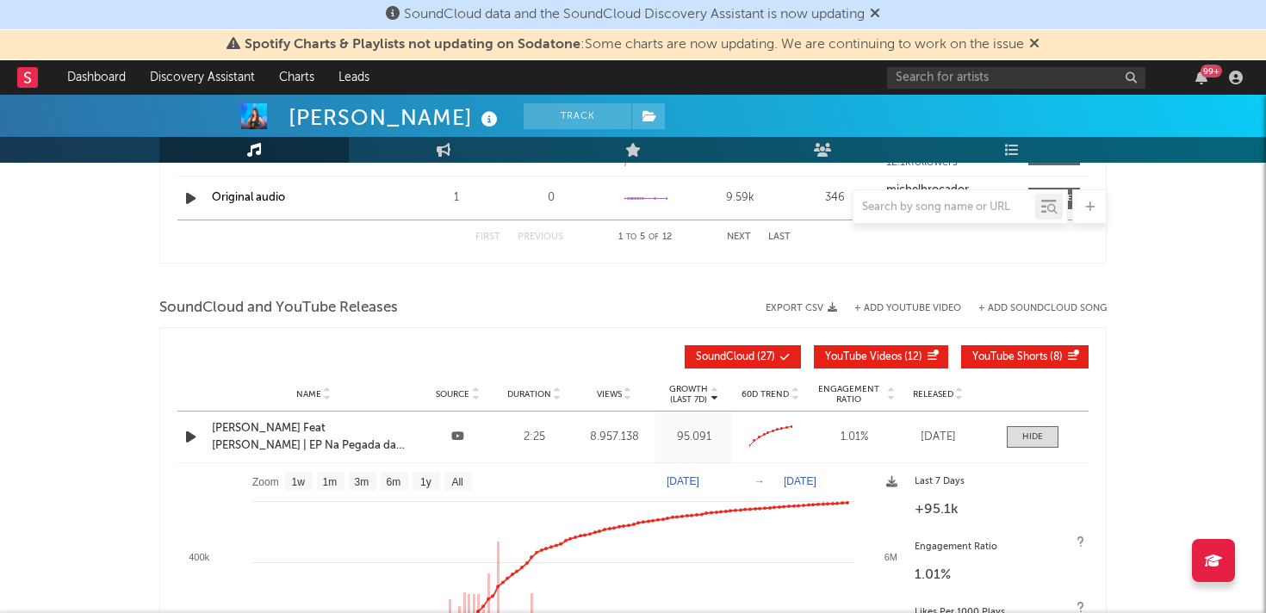
scroll to position [2128, 0]
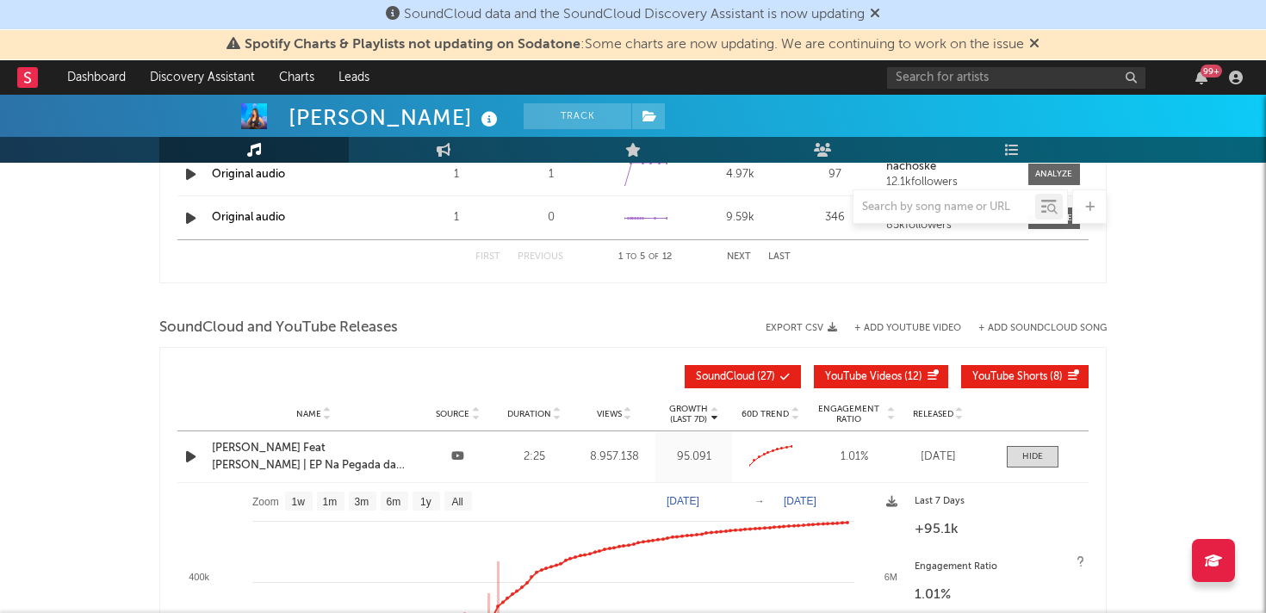
drag, startPoint x: 414, startPoint y: 411, endPoint x: 411, endPoint y: 444, distance: 32.9
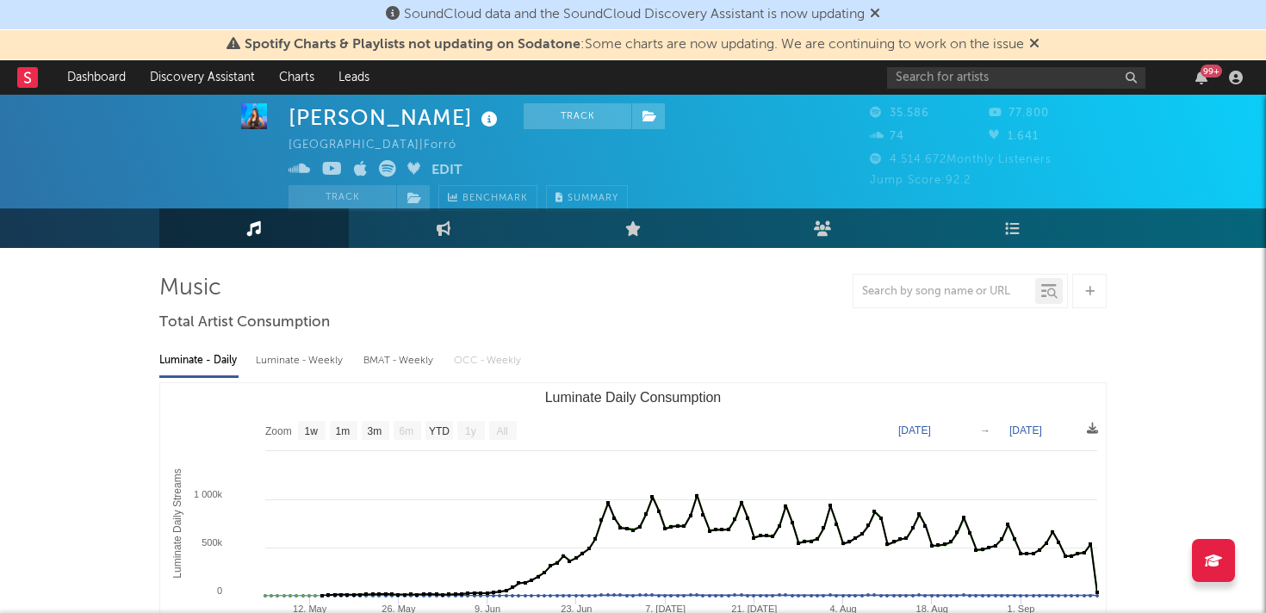
scroll to position [0, 0]
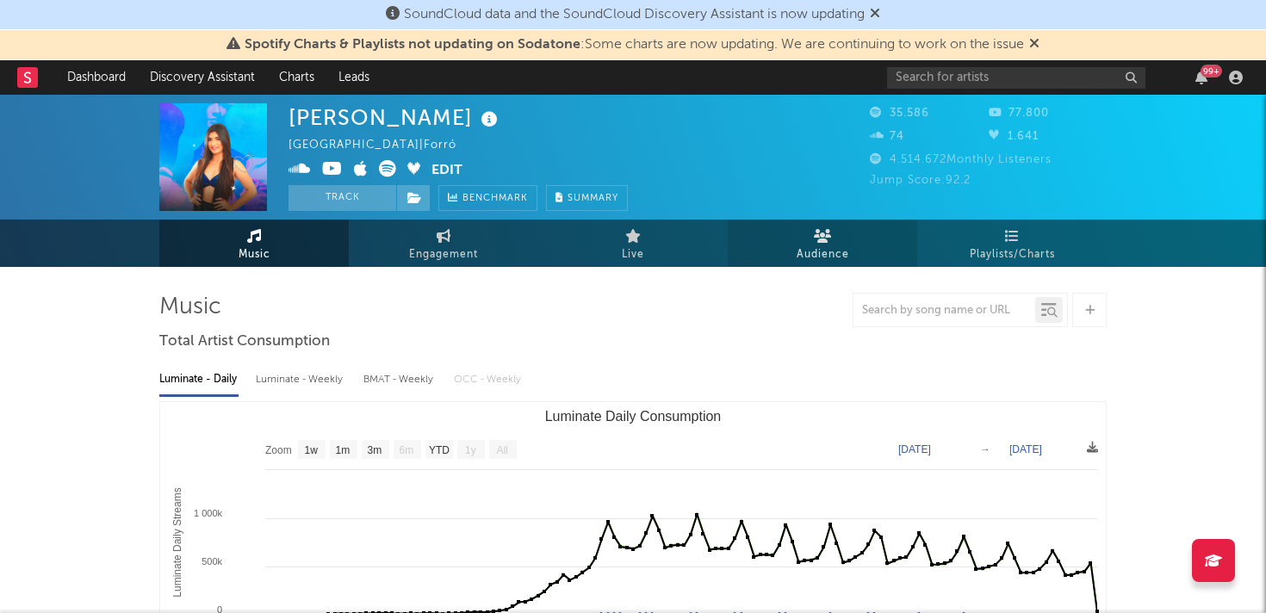
click at [801, 247] on span "Audience" at bounding box center [823, 255] width 53 height 21
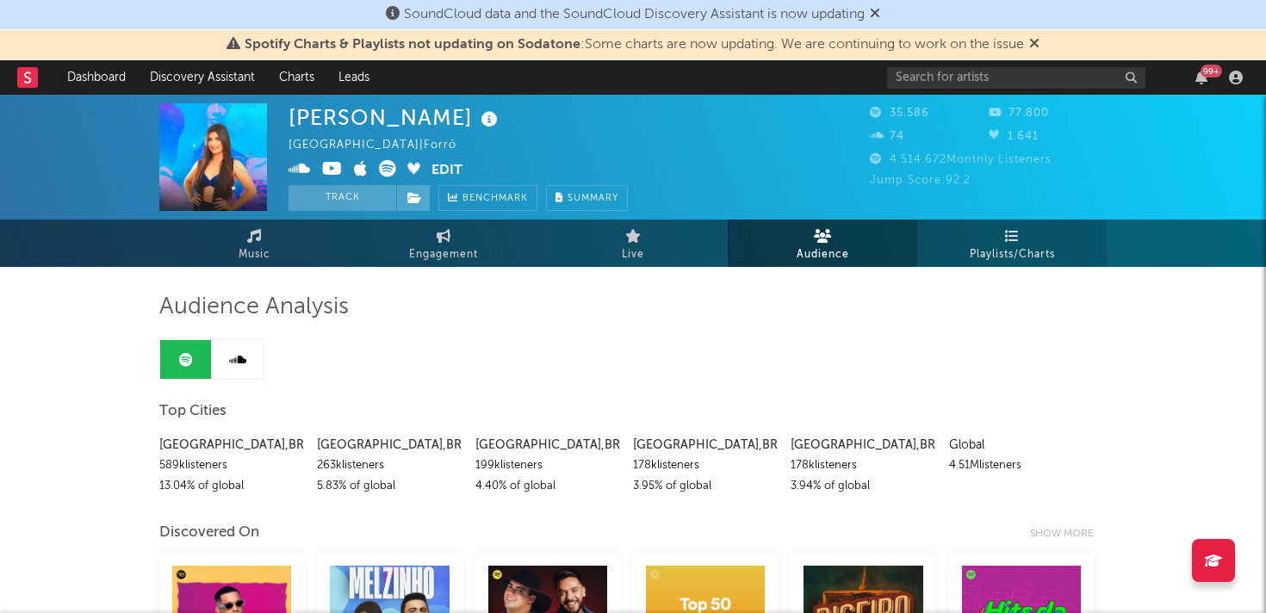
click at [1009, 225] on link "Playlists/Charts" at bounding box center [1012, 243] width 190 height 47
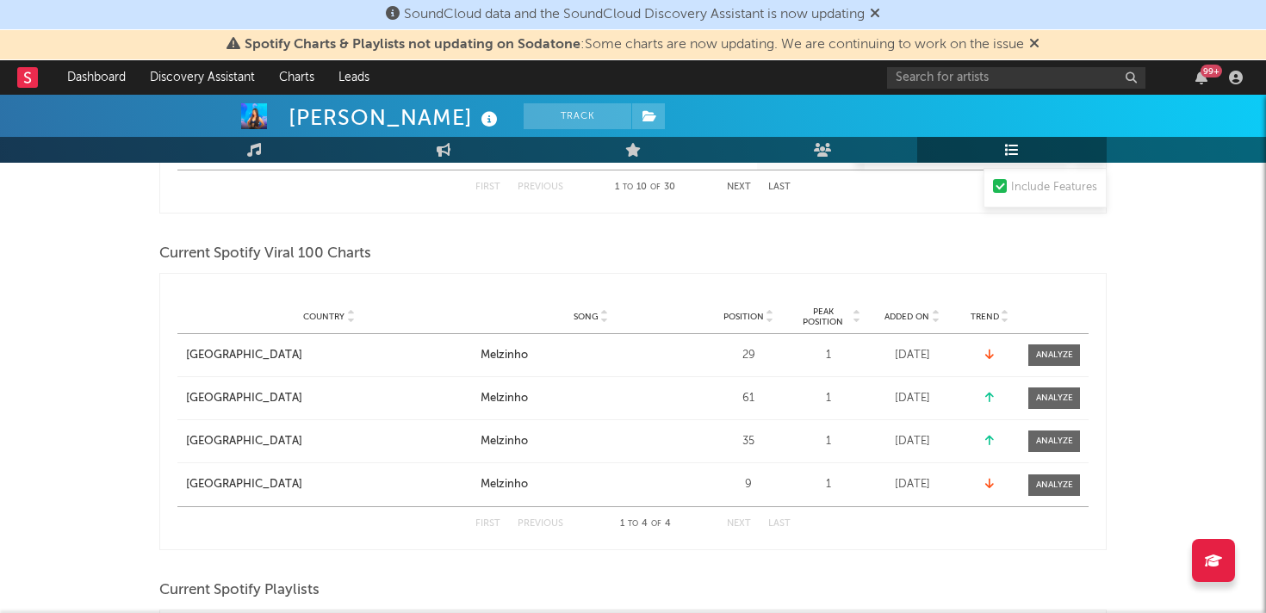
scroll to position [880, 0]
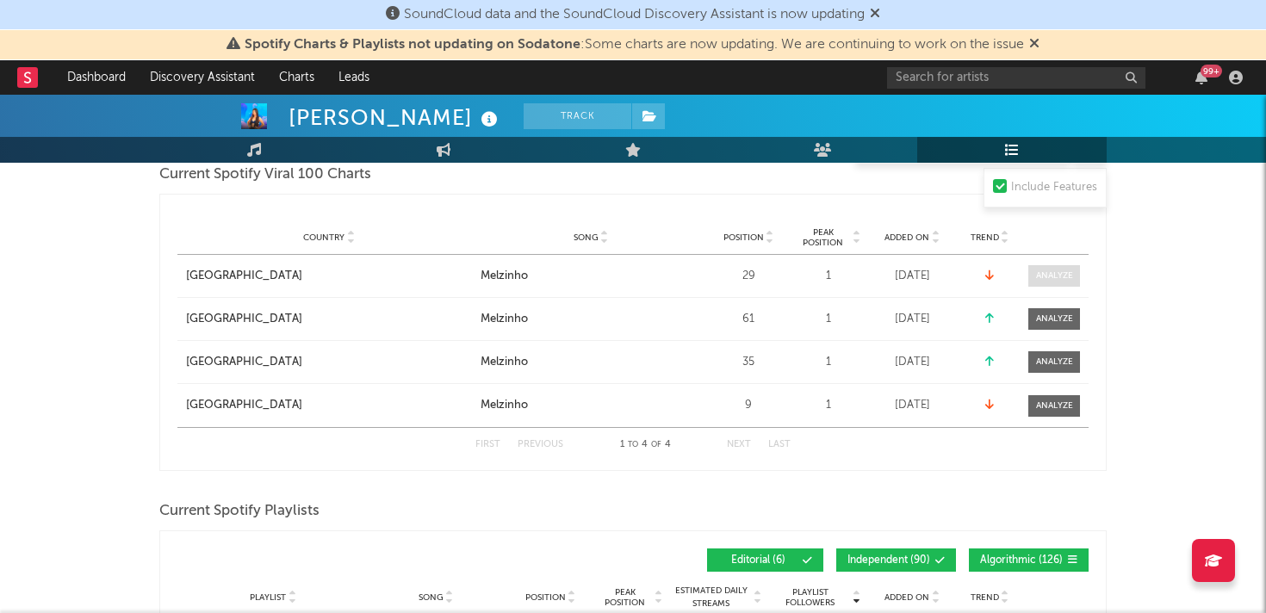
click at [1055, 274] on div at bounding box center [1054, 276] width 37 height 13
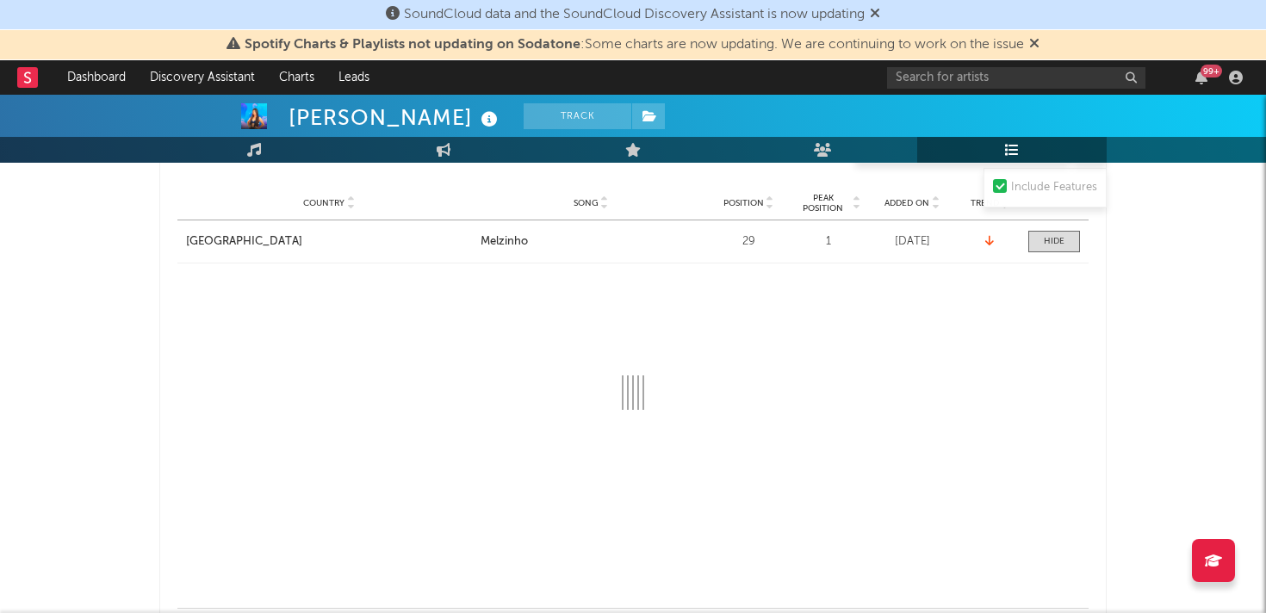
select select "1w"
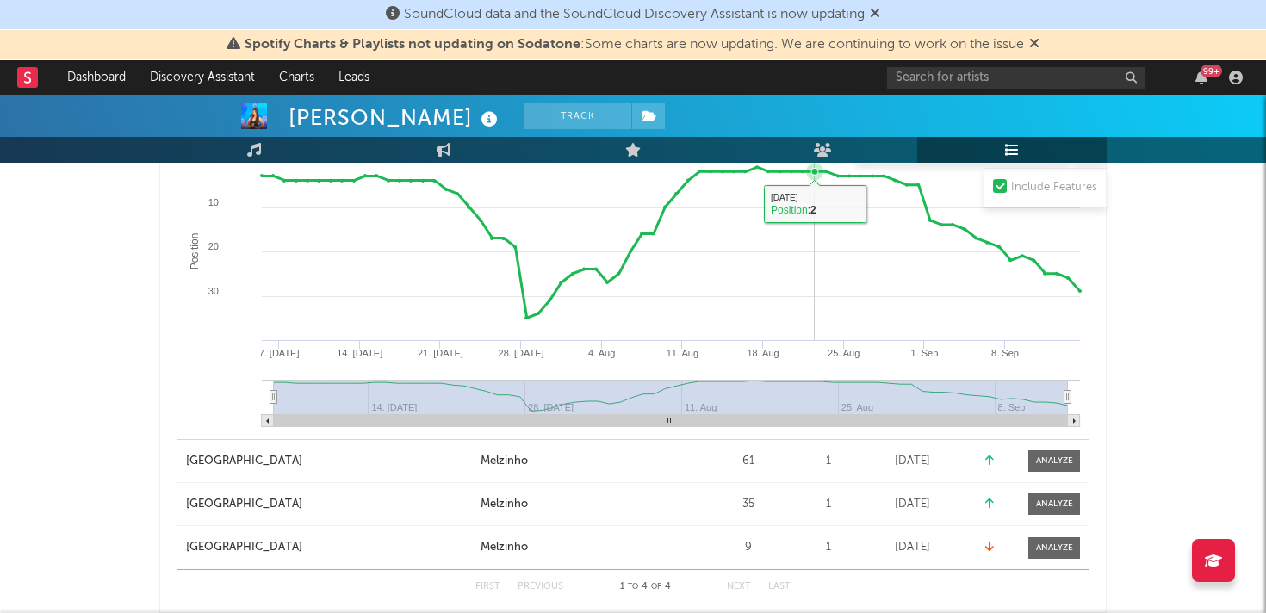
scroll to position [1090, 0]
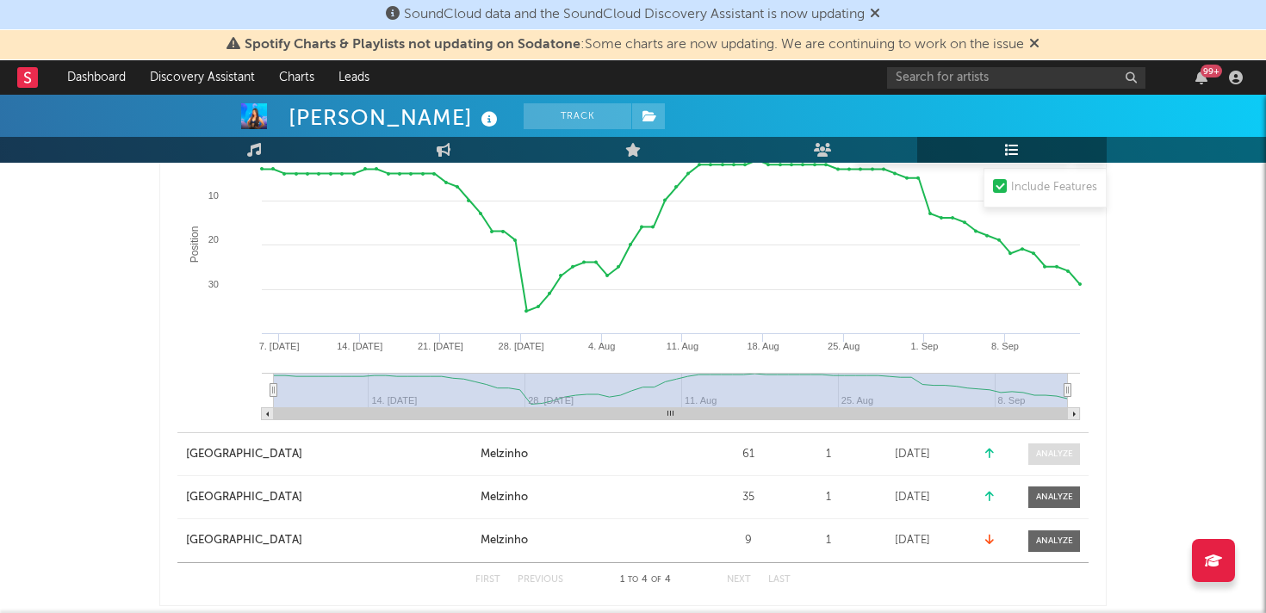
click at [1059, 452] on div at bounding box center [1054, 454] width 37 height 13
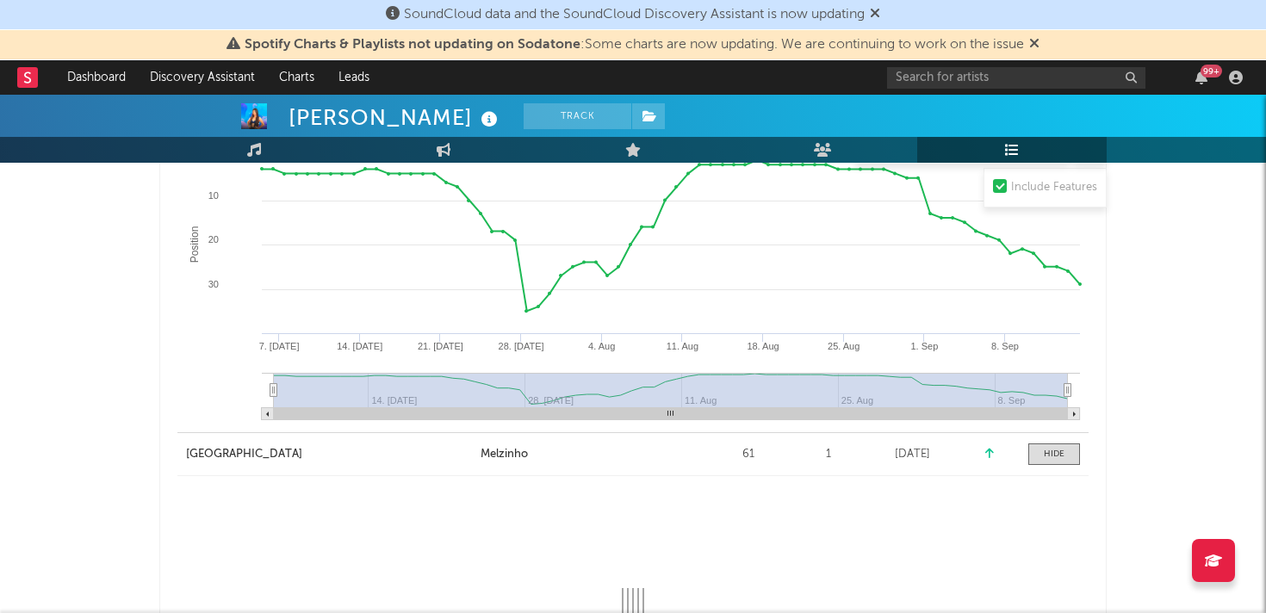
select select "1w"
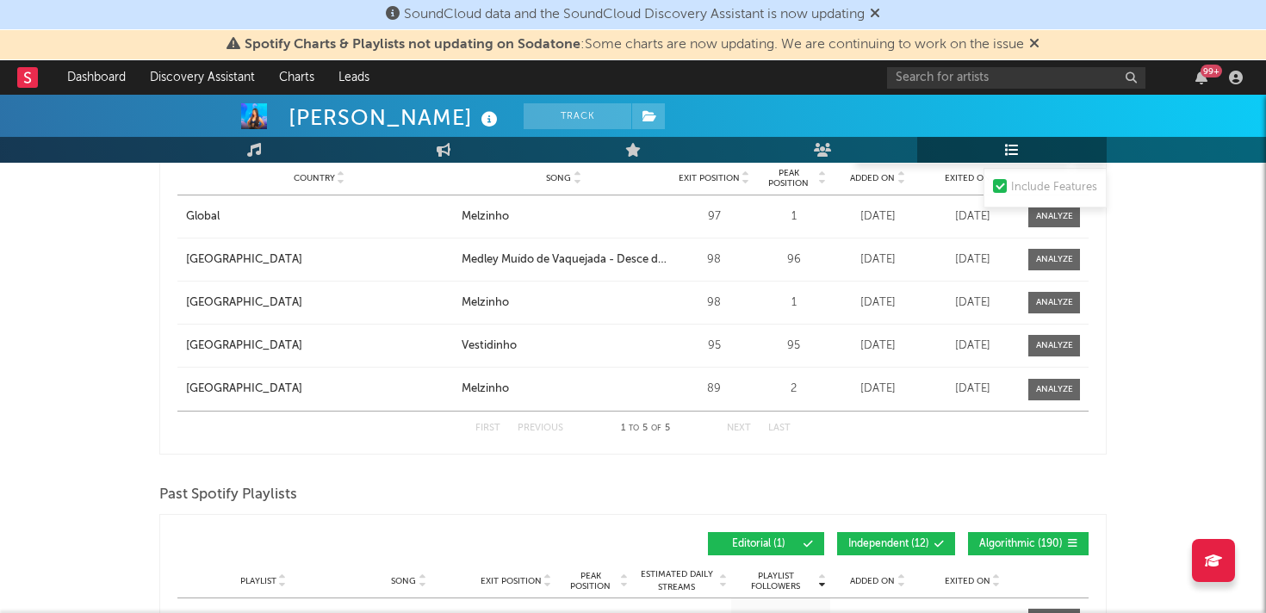
scroll to position [2947, 0]
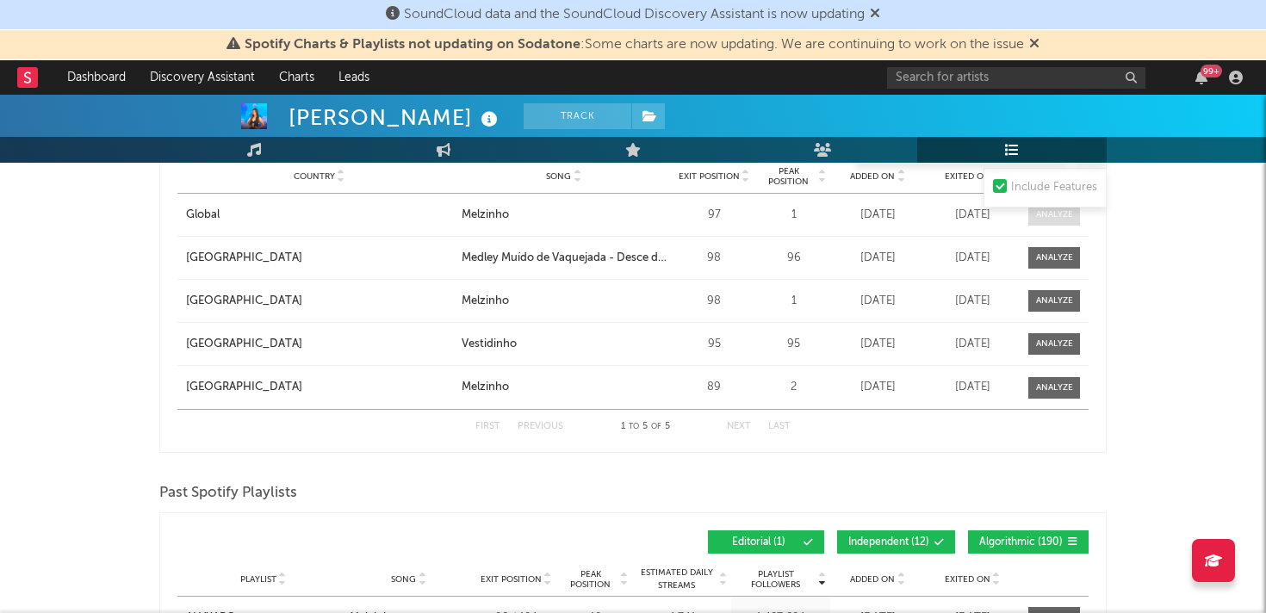
click at [1041, 218] on div at bounding box center [1054, 214] width 37 height 13
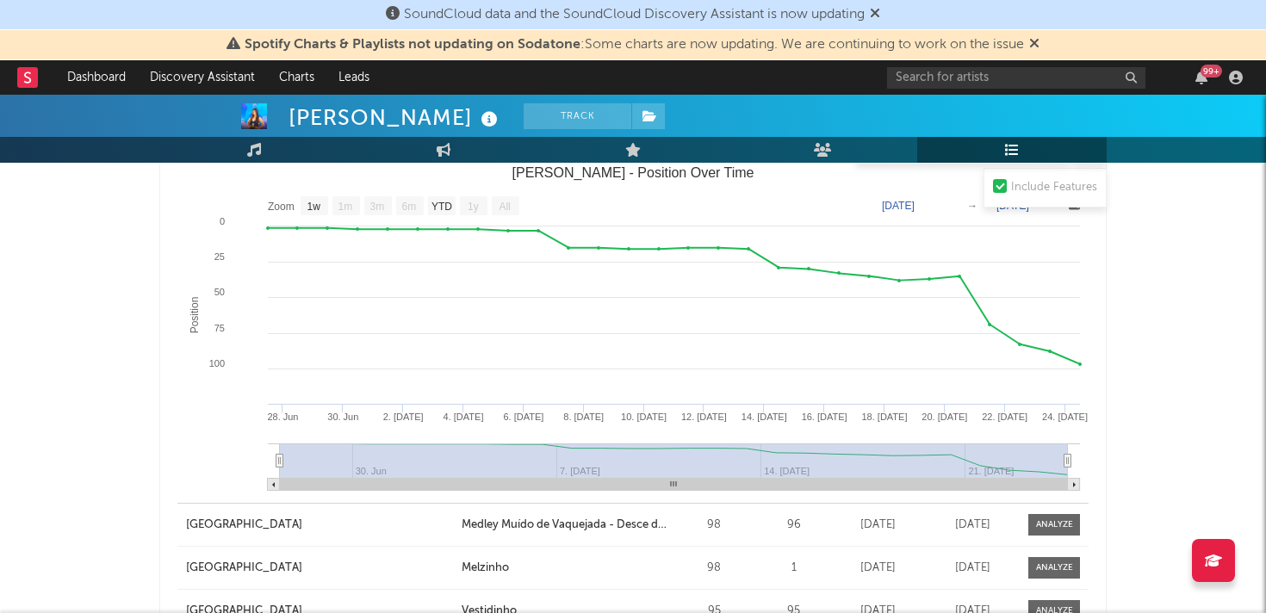
scroll to position [3024, 0]
click at [440, 209] on text "YTD" at bounding box center [442, 208] width 21 height 12
click at [442, 213] on text "YTD" at bounding box center [441, 208] width 21 height 12
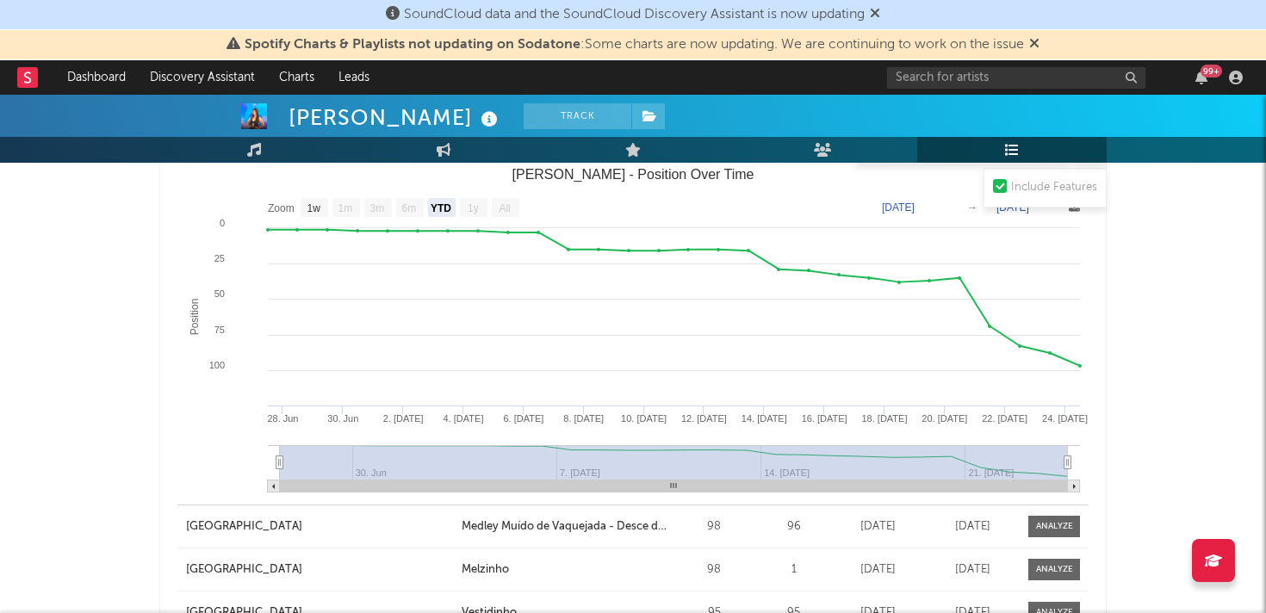
select select "YTD"
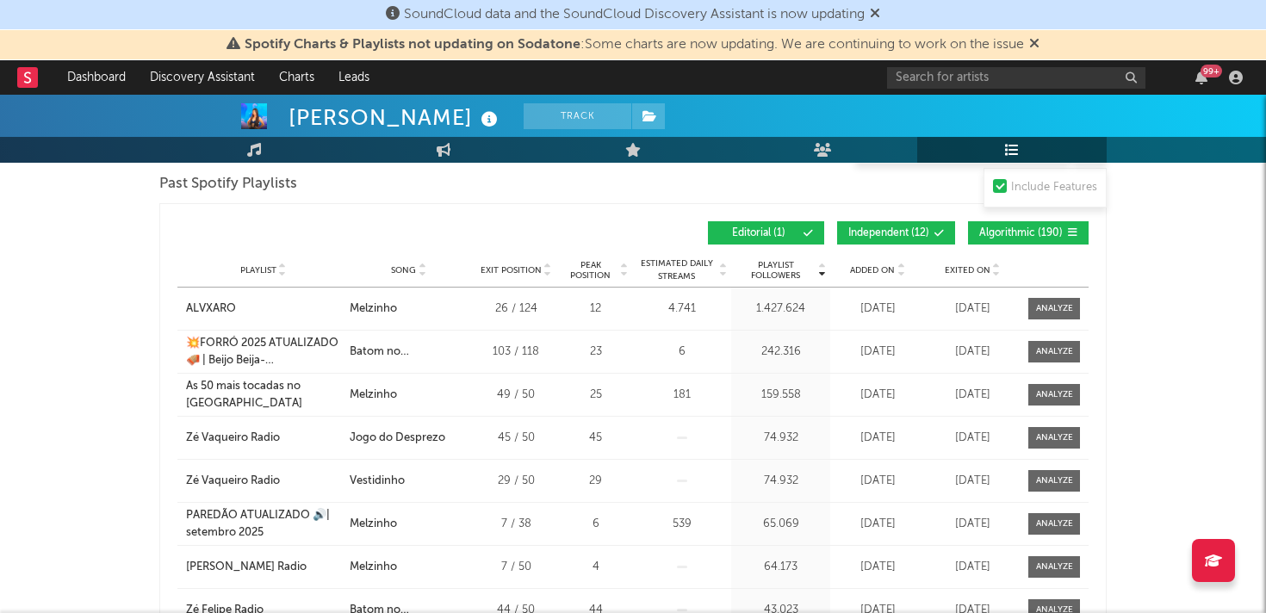
scroll to position [3604, 0]
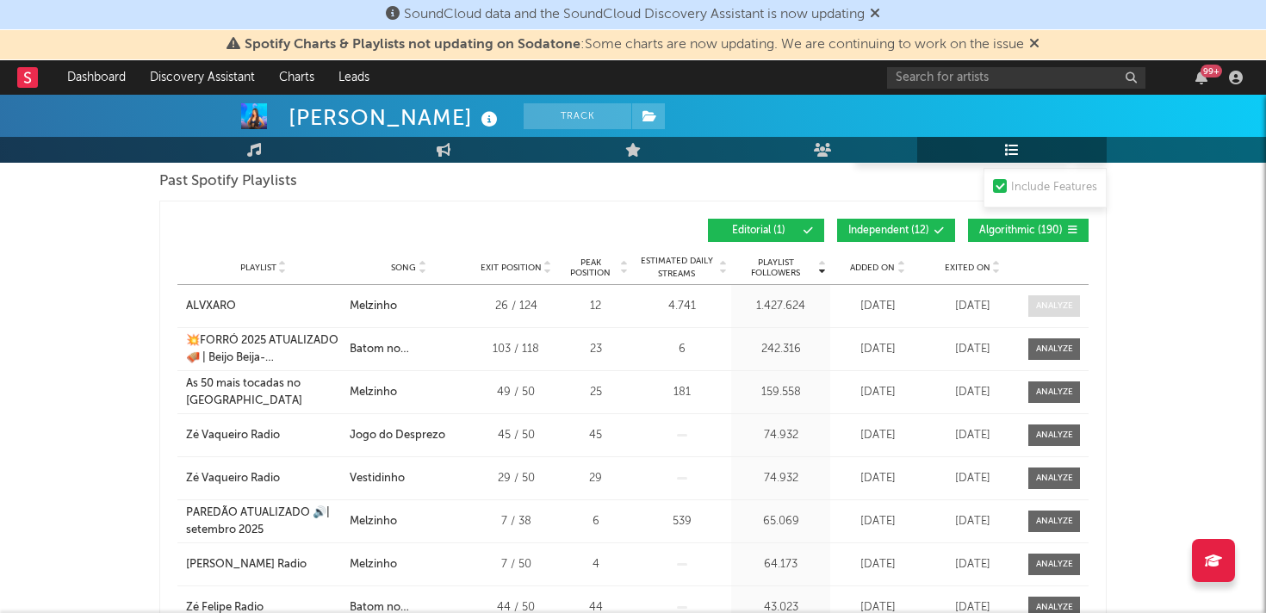
click at [1045, 308] on div at bounding box center [1054, 306] width 37 height 13
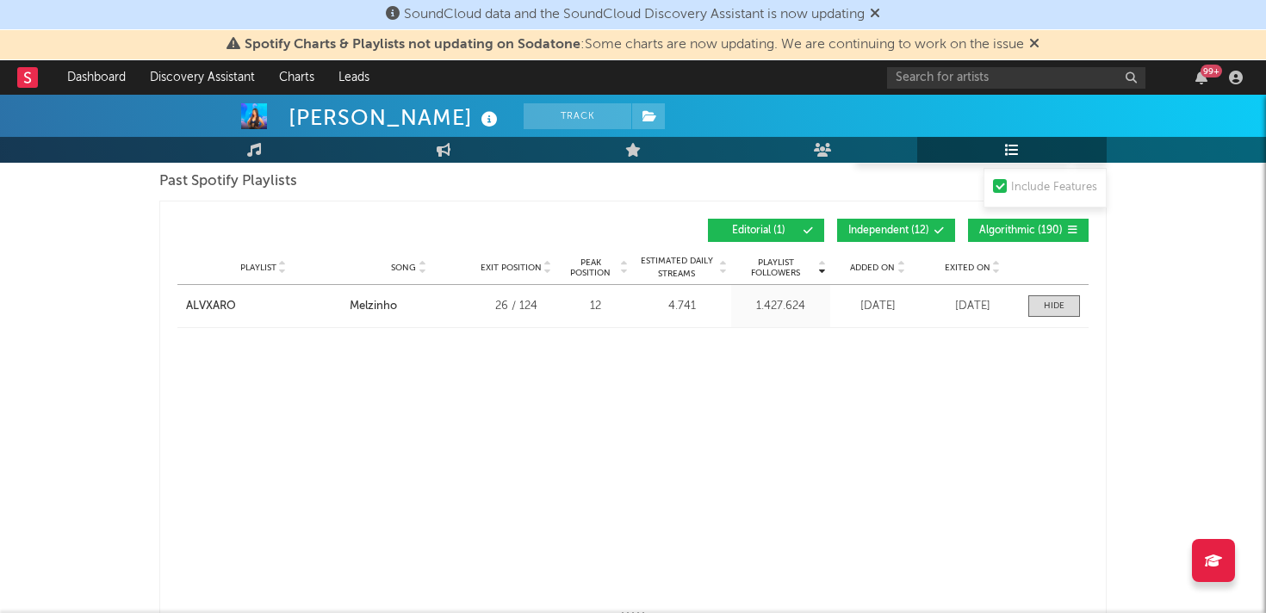
select select "1w"
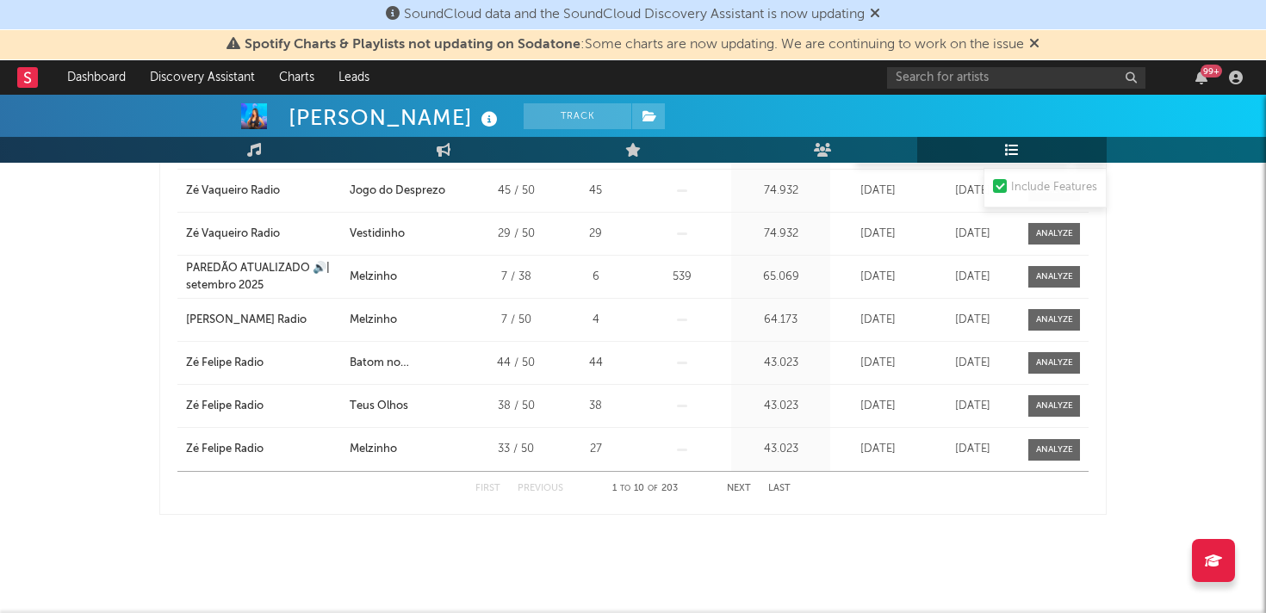
scroll to position [4544, 0]
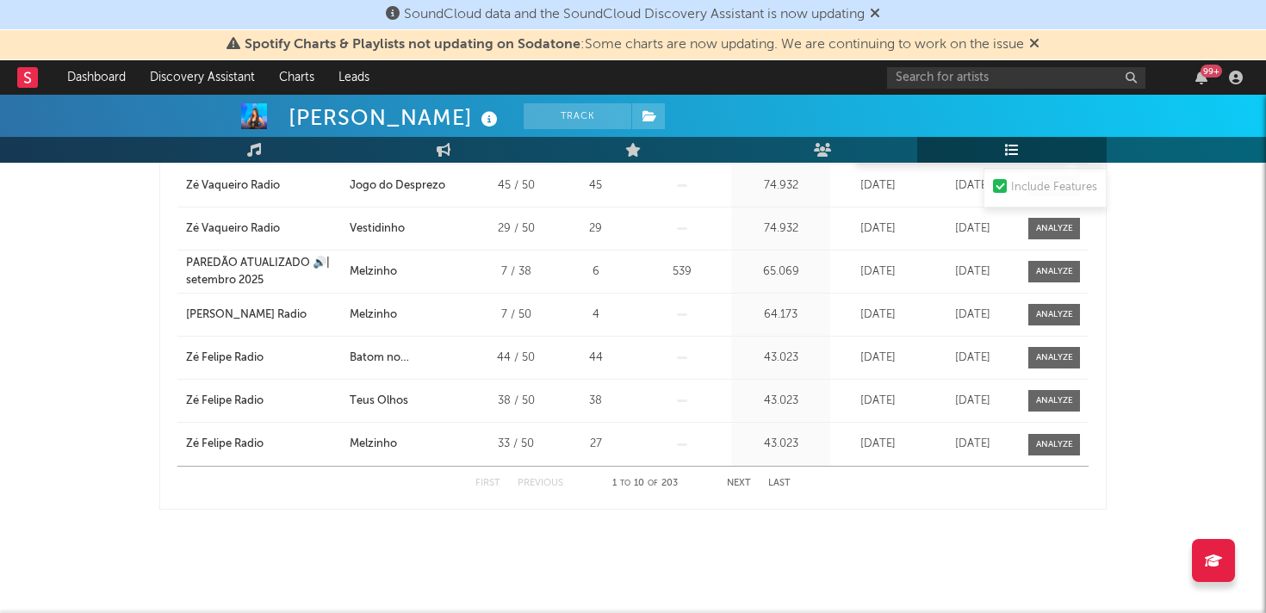
click at [737, 482] on button "Next" at bounding box center [739, 483] width 24 height 9
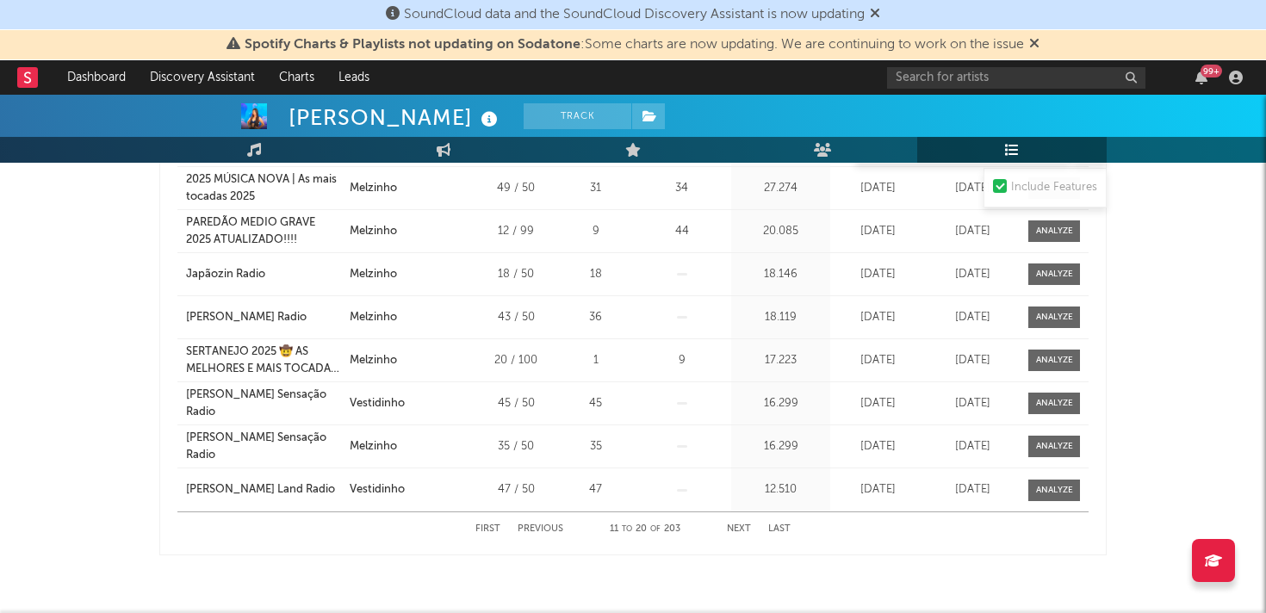
scroll to position [3812, 0]
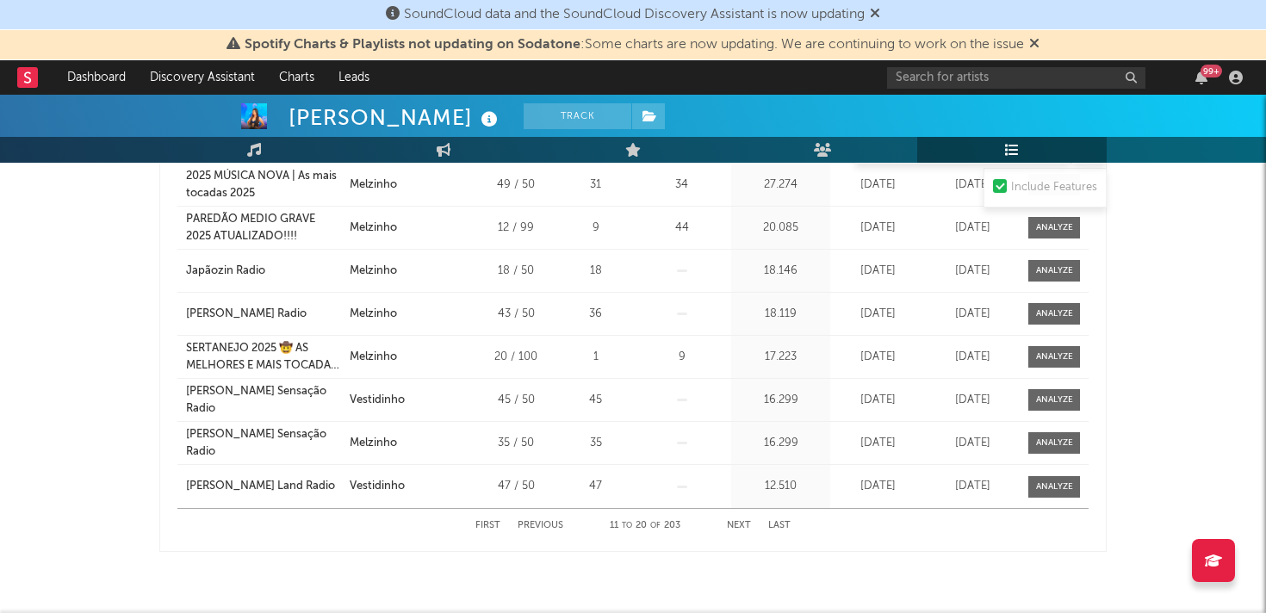
click at [739, 522] on button "Next" at bounding box center [739, 525] width 24 height 9
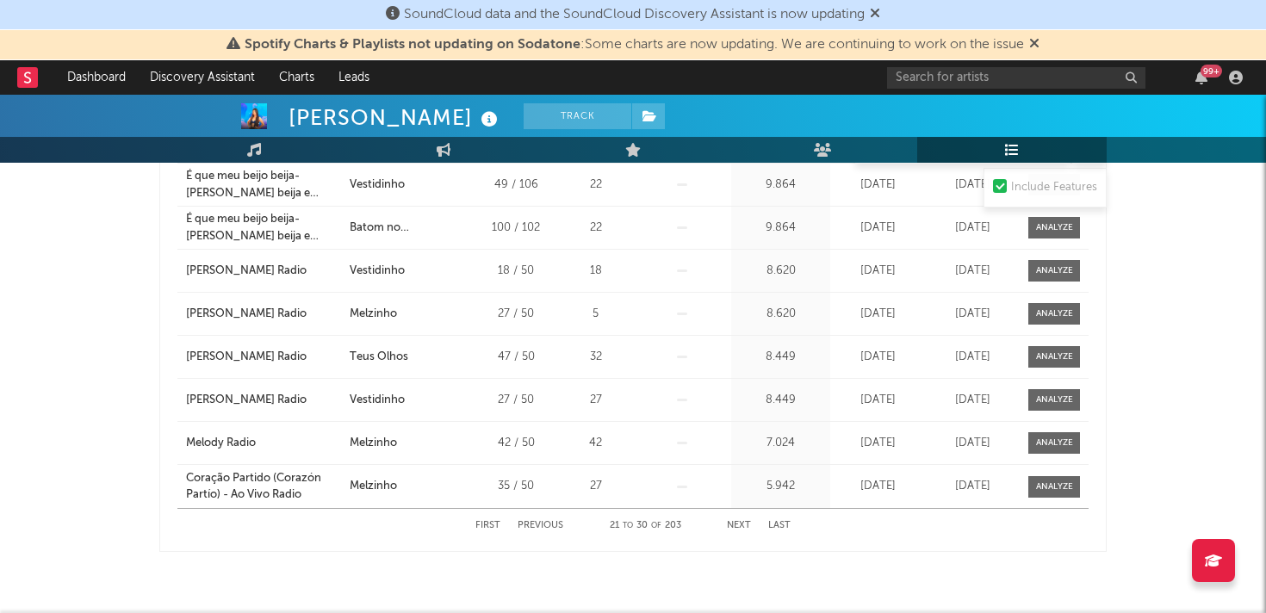
click at [739, 522] on button "Next" at bounding box center [739, 525] width 24 height 9
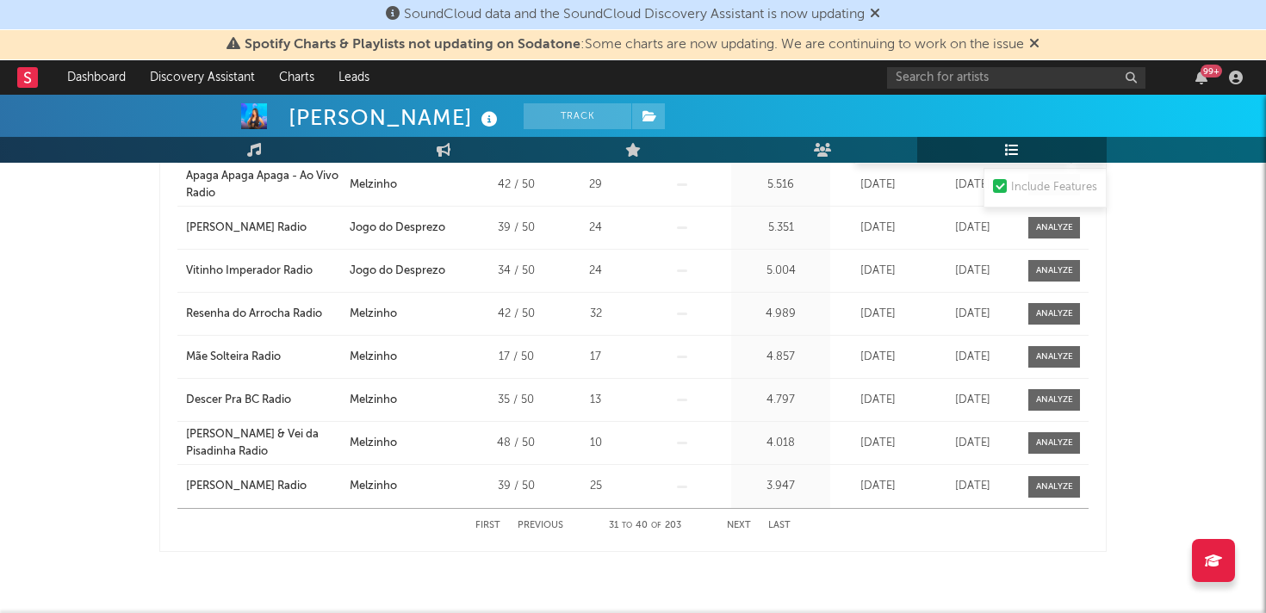
click at [739, 522] on button "Next" at bounding box center [739, 525] width 24 height 9
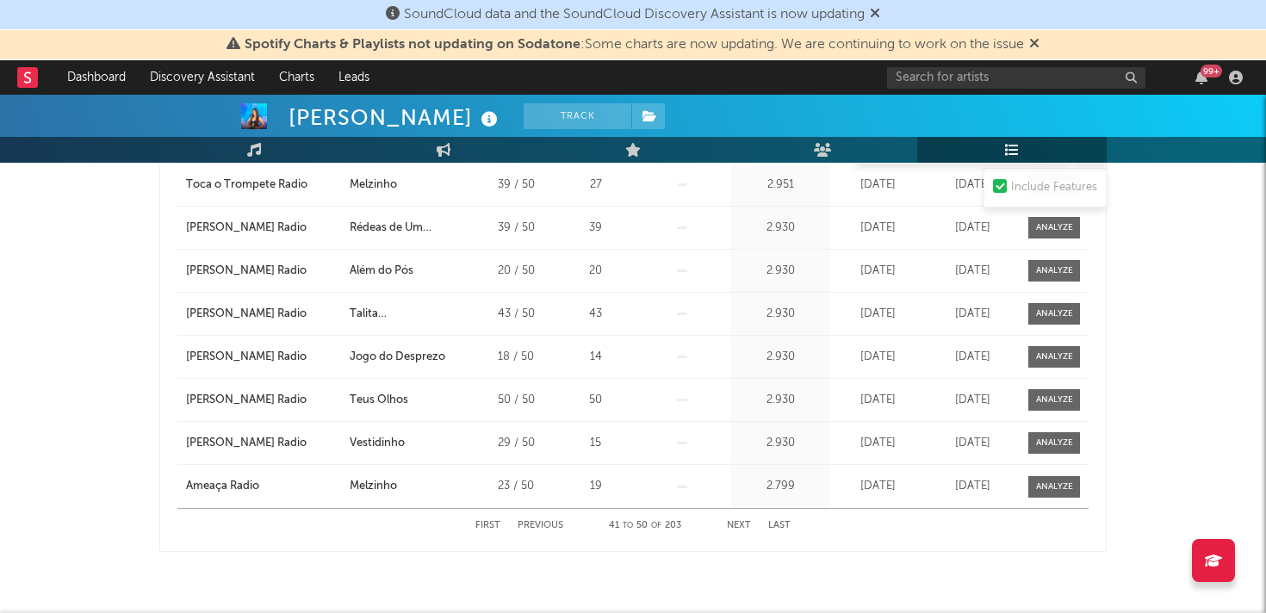
click at [739, 522] on button "Next" at bounding box center [739, 525] width 24 height 9
click at [738, 525] on button "Next" at bounding box center [739, 525] width 24 height 9
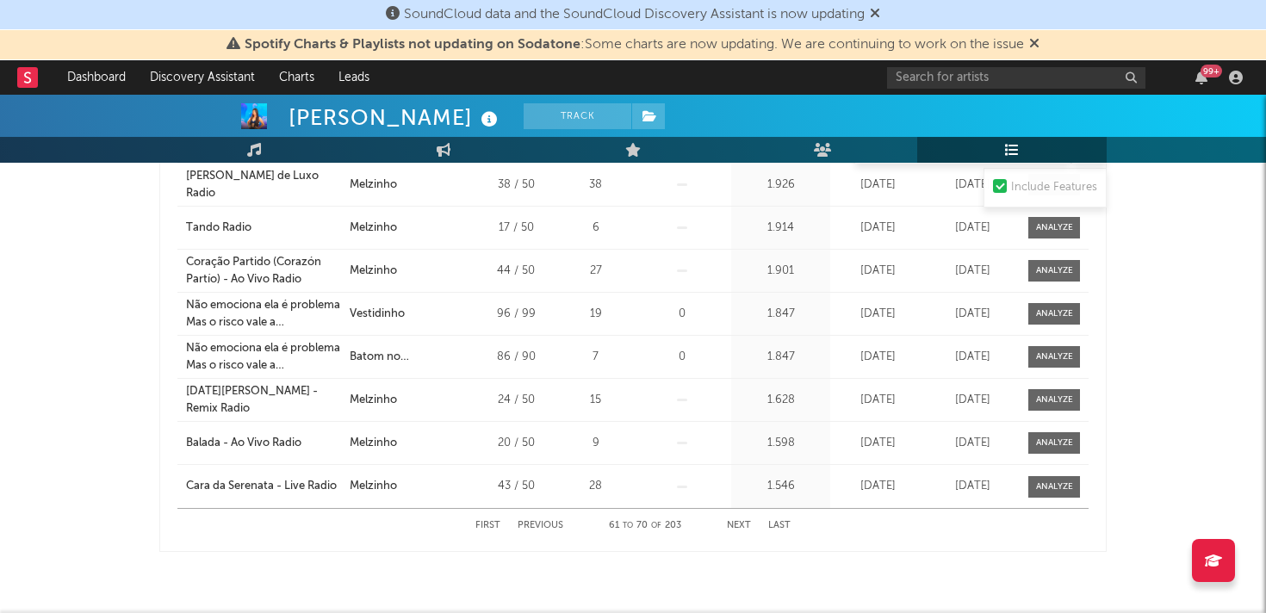
click at [738, 525] on button "Next" at bounding box center [739, 525] width 24 height 9
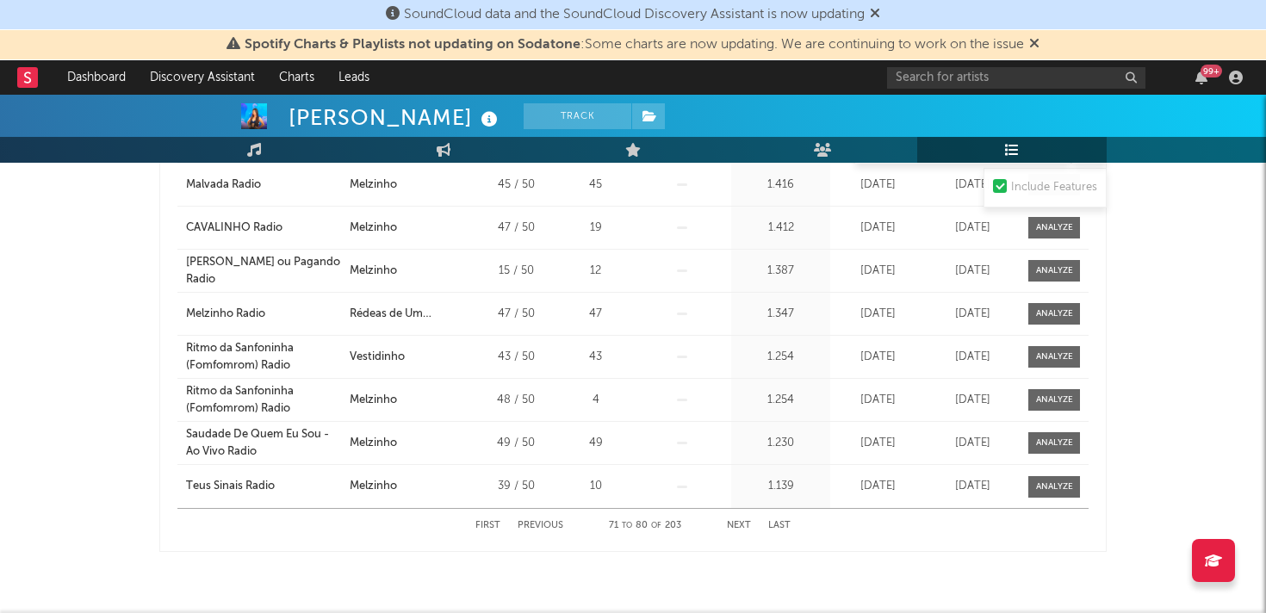
click at [737, 526] on button "Next" at bounding box center [739, 525] width 24 height 9
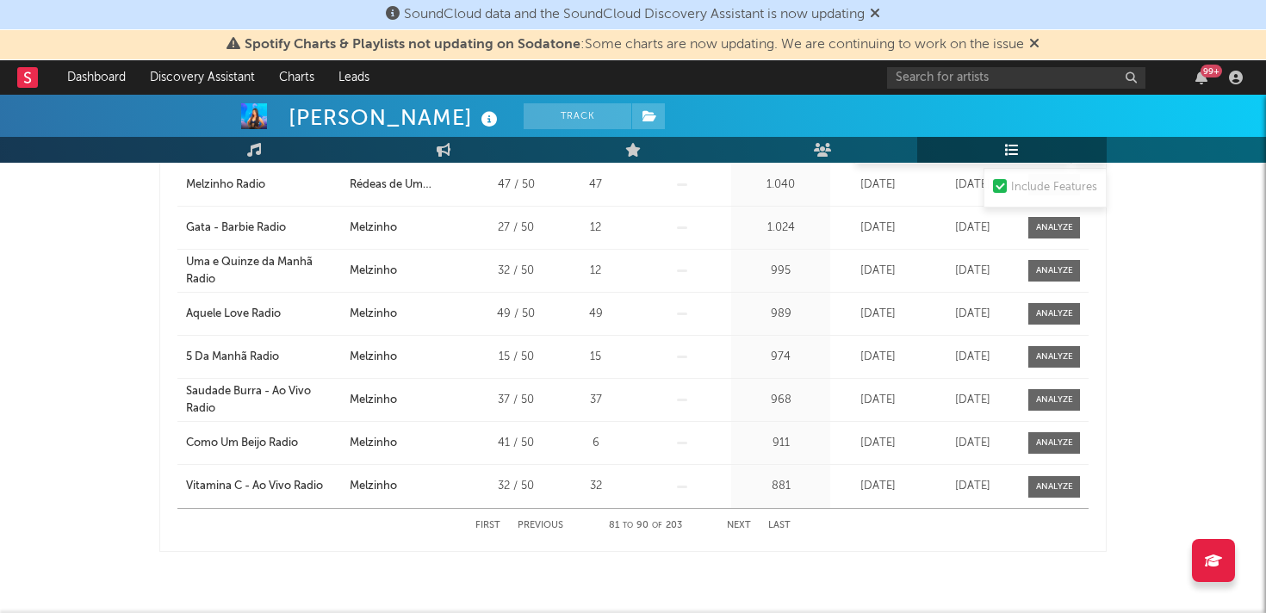
click at [737, 527] on button "Next" at bounding box center [739, 525] width 24 height 9
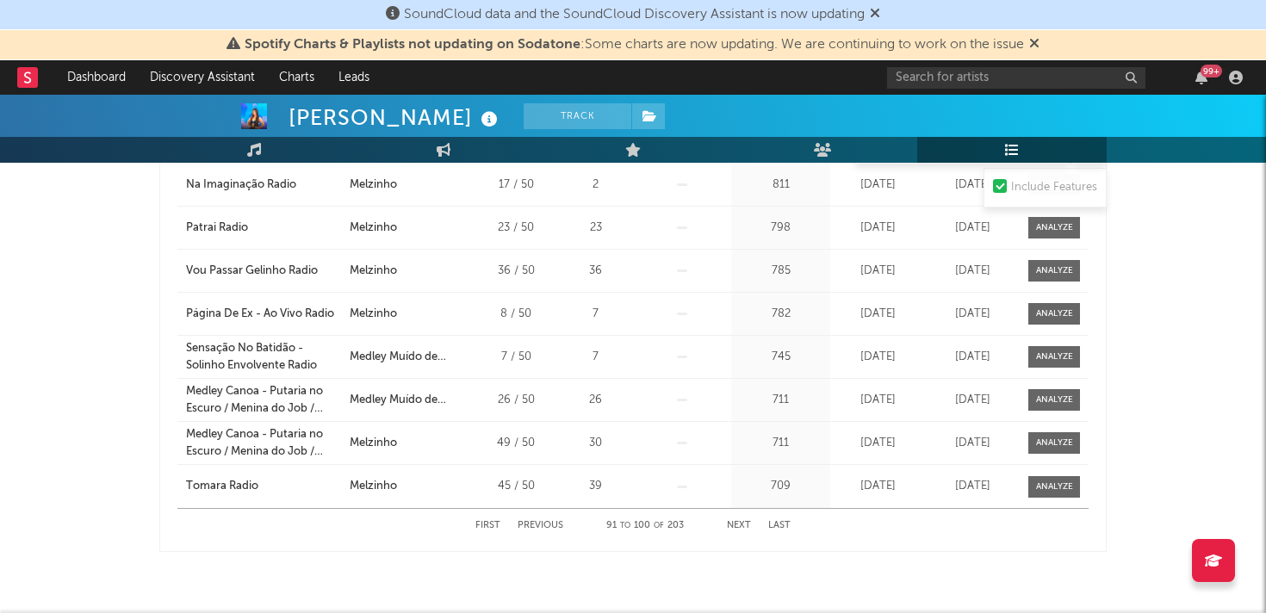
click at [737, 528] on button "Next" at bounding box center [739, 525] width 24 height 9
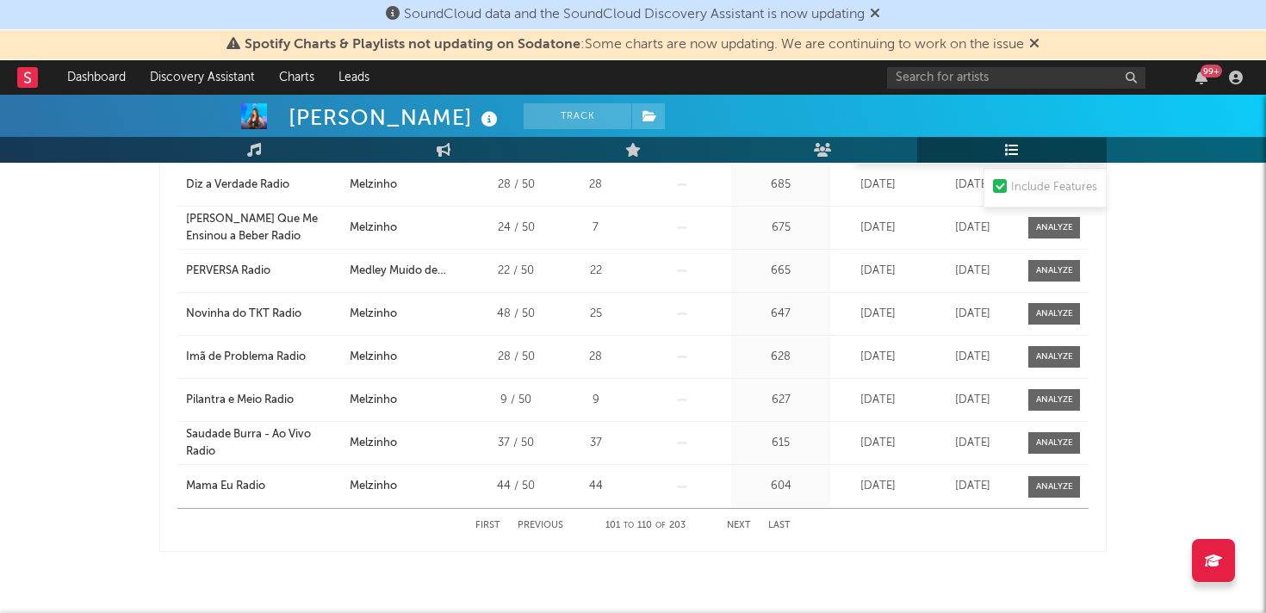
click at [482, 526] on button "First" at bounding box center [488, 525] width 25 height 9
select select "1w"
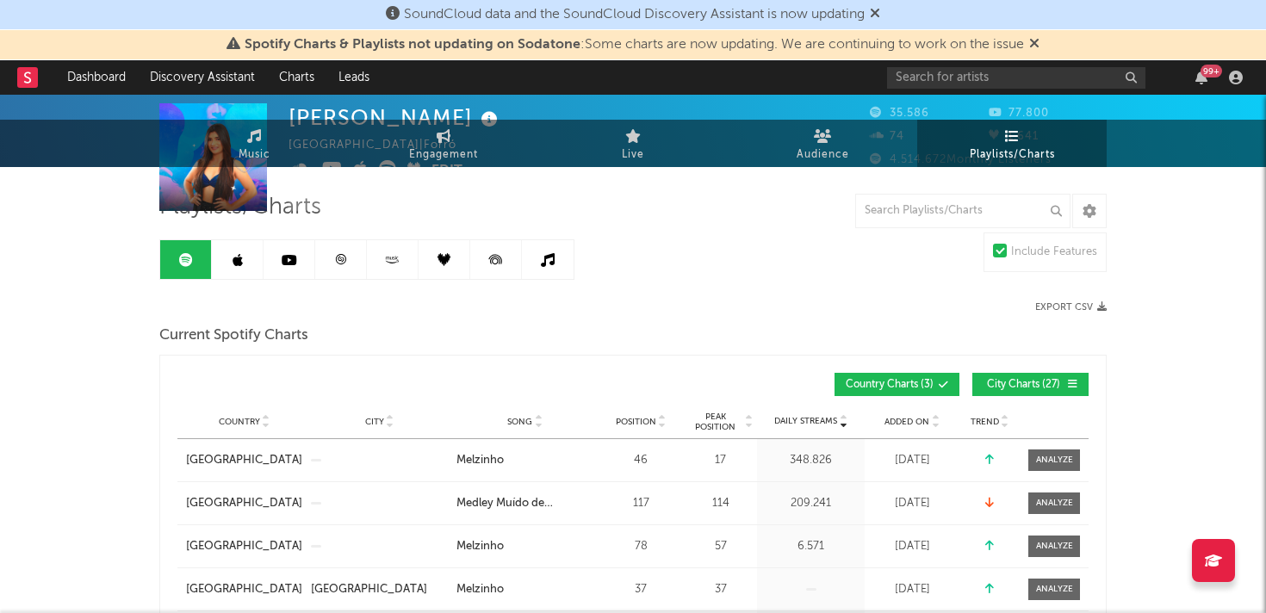
scroll to position [0, 0]
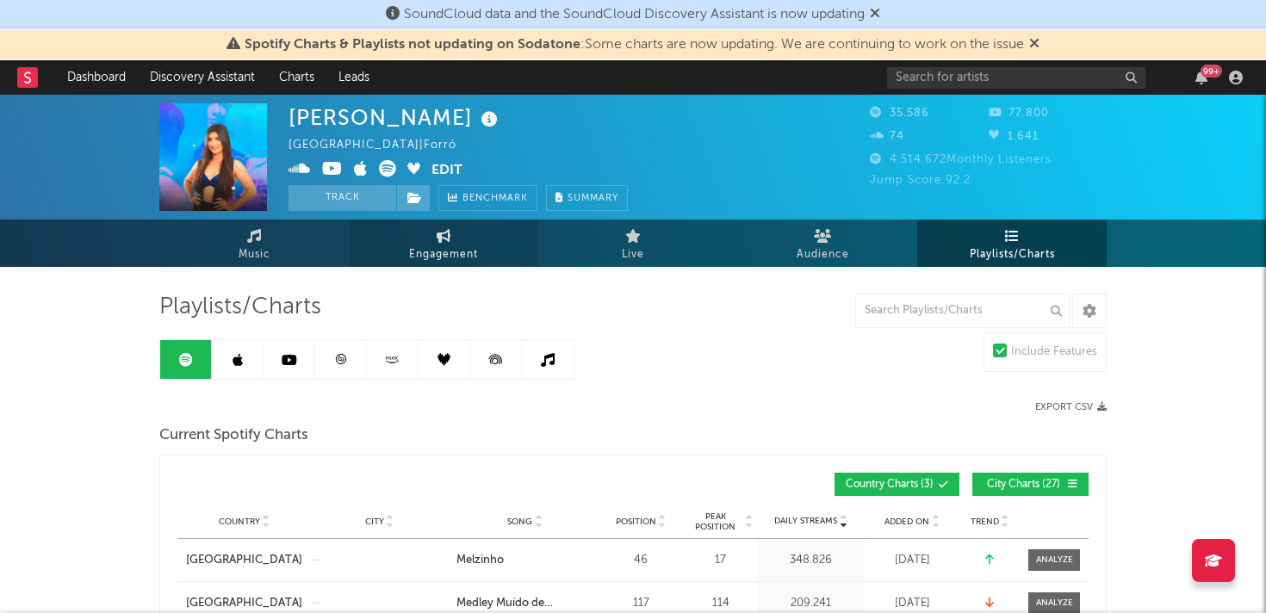
click at [433, 234] on link "Engagement" at bounding box center [444, 243] width 190 height 47
select select "1w"
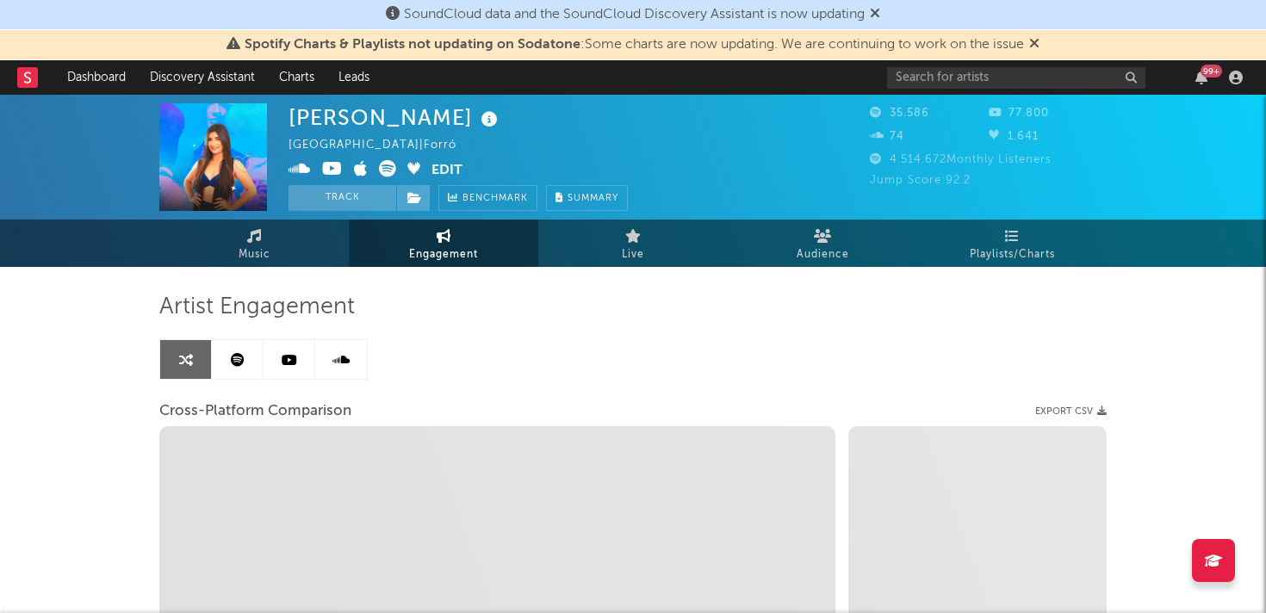
select select "1m"
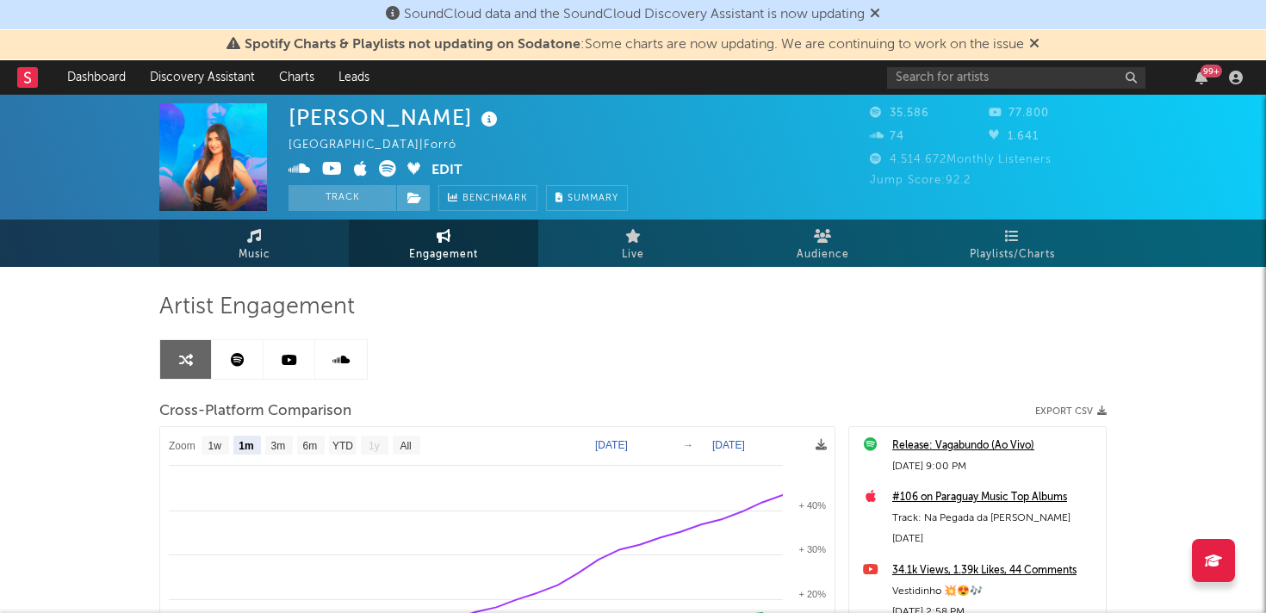
click at [268, 249] on span "Music" at bounding box center [255, 255] width 32 height 21
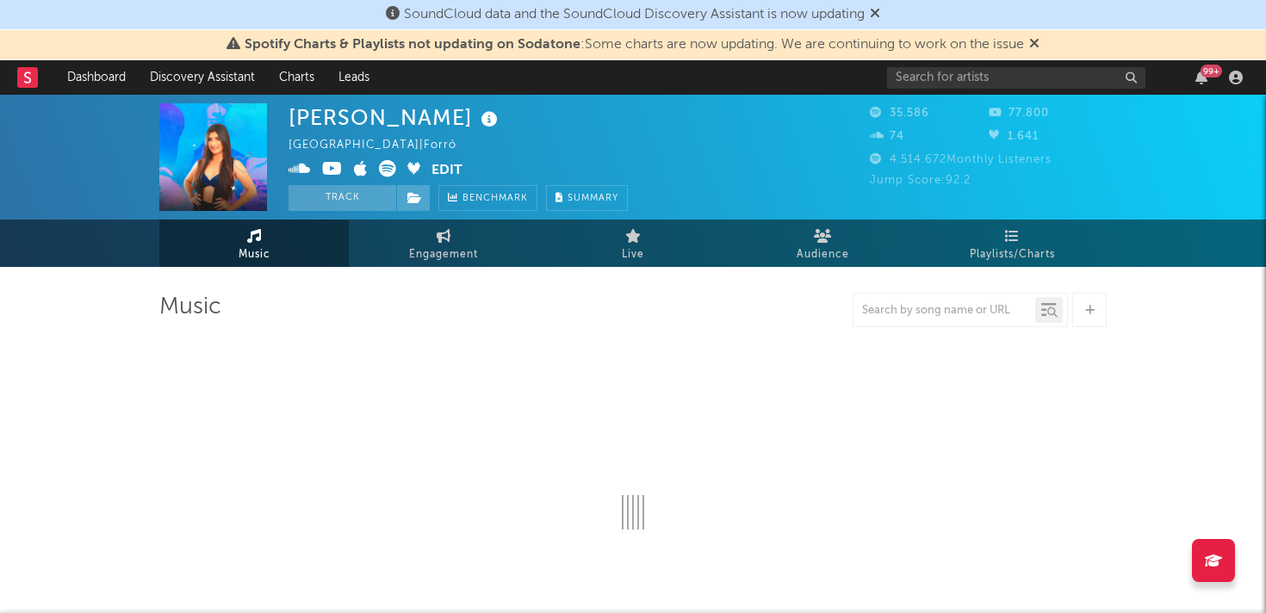
select select "1w"
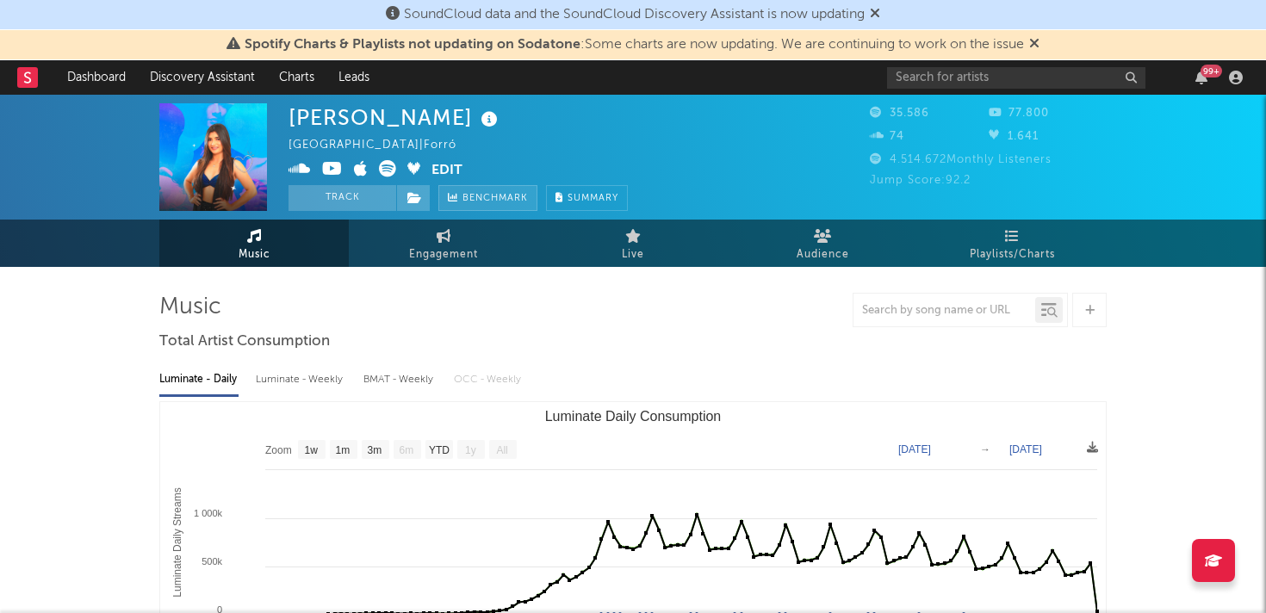
click at [472, 202] on span "Benchmark" at bounding box center [495, 199] width 65 height 21
click at [460, 237] on link "Engagement" at bounding box center [444, 243] width 190 height 47
select select "1w"
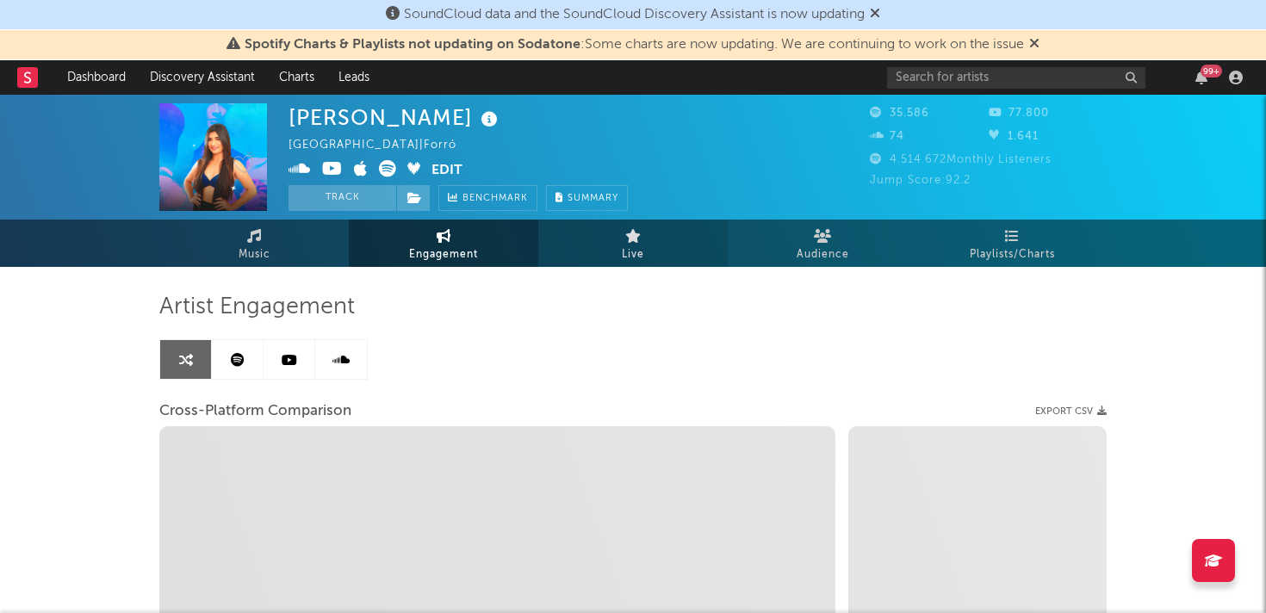
select select "1m"
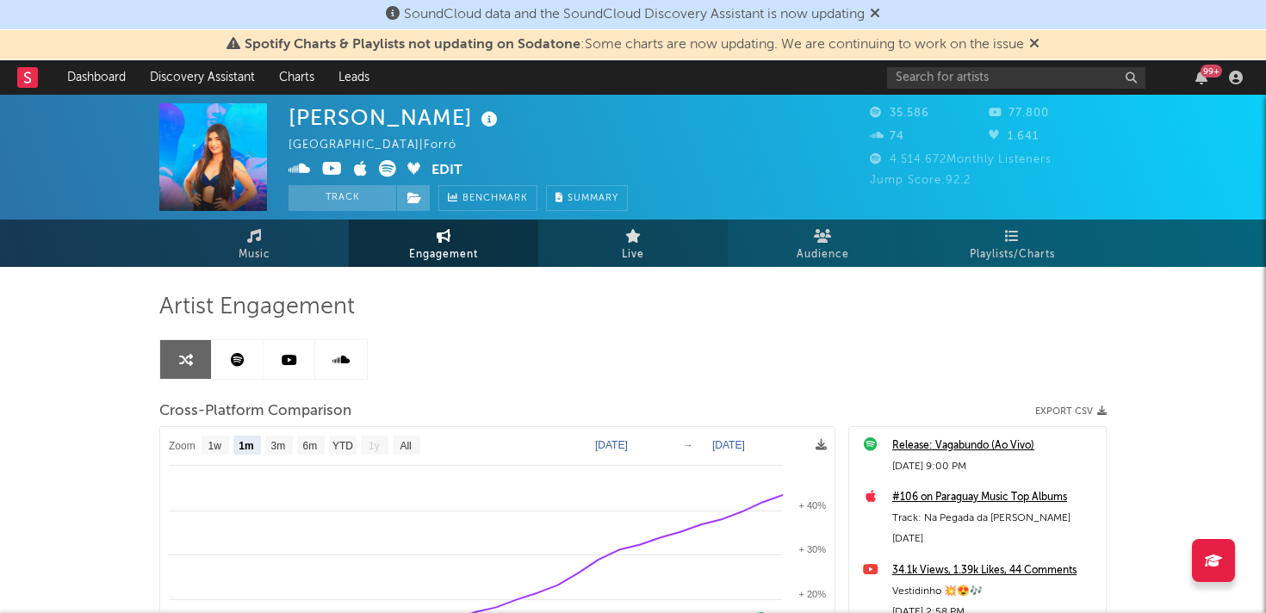
click at [631, 233] on icon at bounding box center [633, 236] width 16 height 14
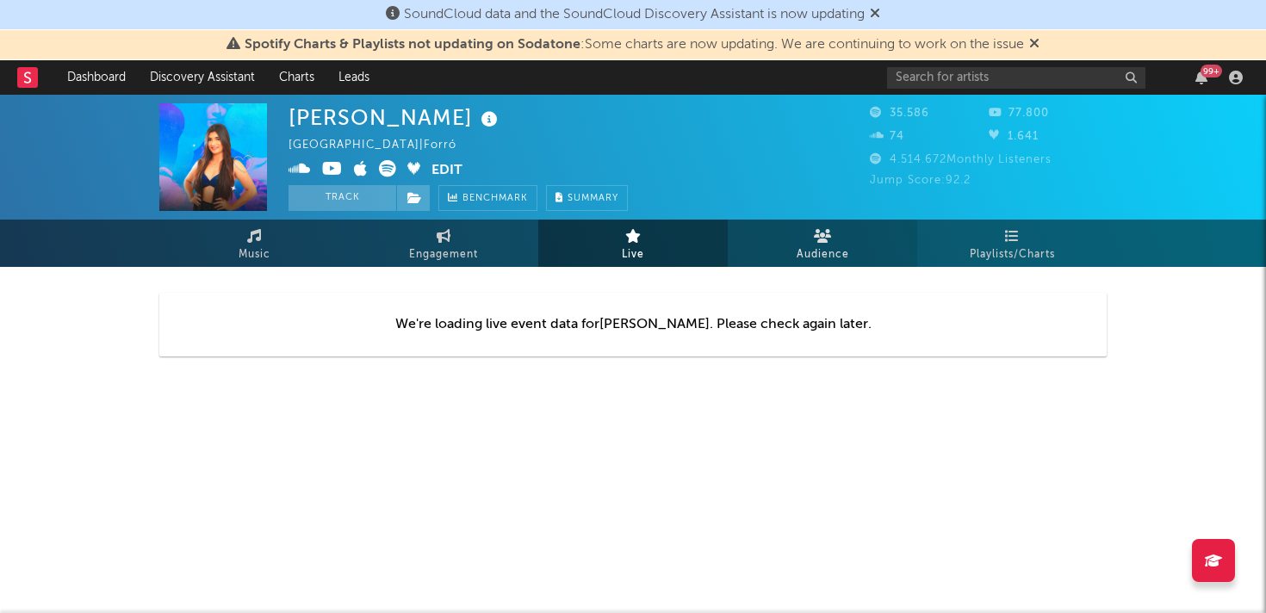
click at [802, 233] on link "Audience" at bounding box center [823, 243] width 190 height 47
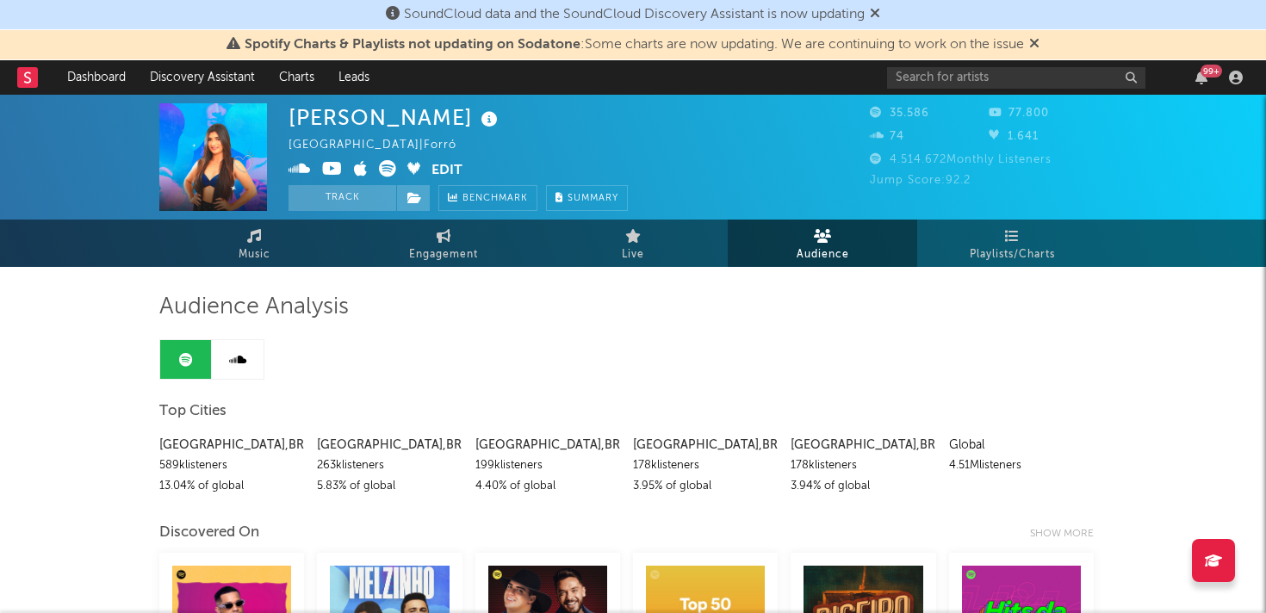
click at [346, 448] on div "[GEOGRAPHIC_DATA] , [GEOGRAPHIC_DATA]" at bounding box center [389, 445] width 145 height 21
click at [346, 449] on div "[GEOGRAPHIC_DATA] , [GEOGRAPHIC_DATA]" at bounding box center [389, 445] width 145 height 21
click at [345, 463] on div "263k listeners" at bounding box center [389, 466] width 145 height 21
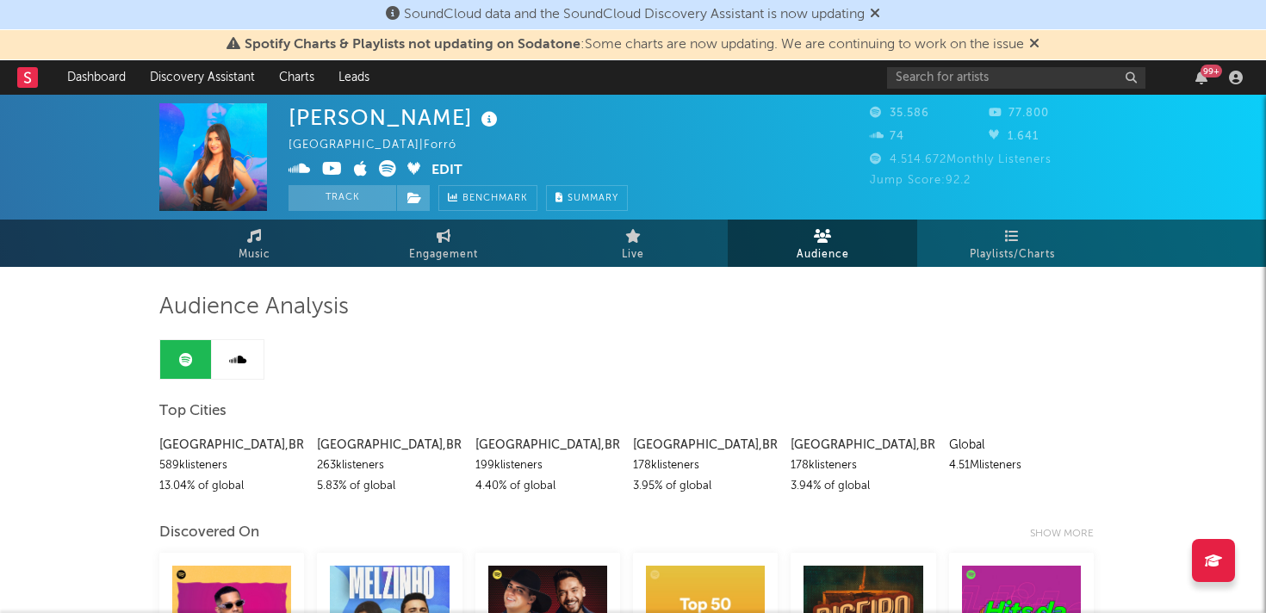
click at [345, 463] on div "263k listeners" at bounding box center [389, 466] width 145 height 21
click at [196, 449] on div "[GEOGRAPHIC_DATA] , [GEOGRAPHIC_DATA]" at bounding box center [231, 445] width 145 height 21
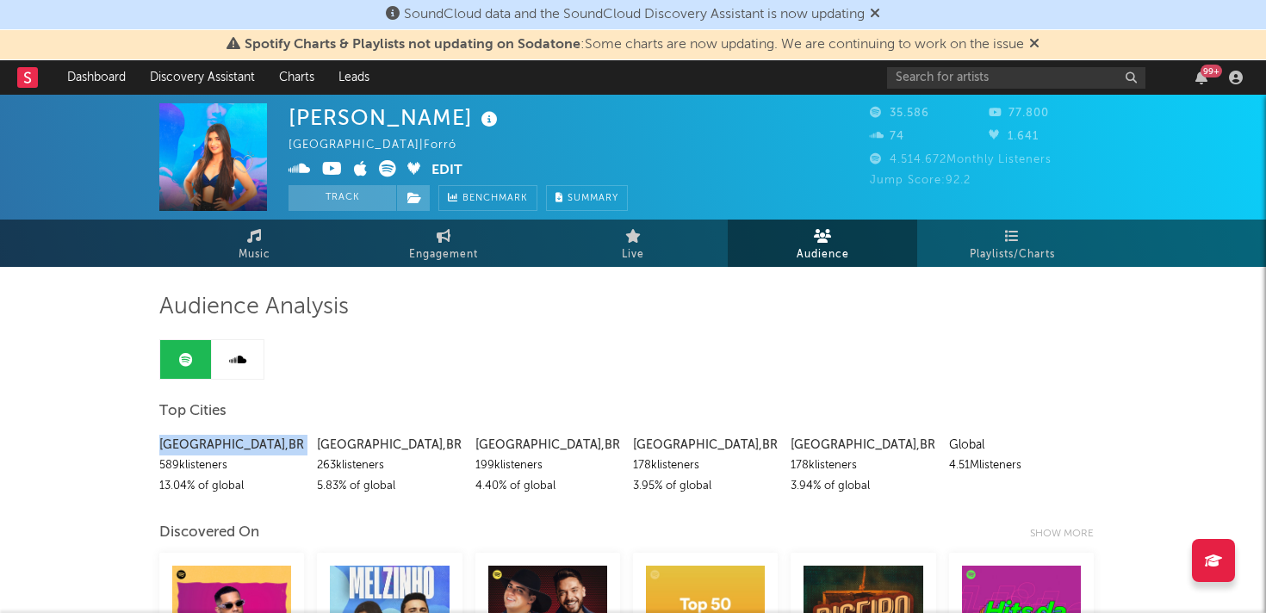
click at [196, 449] on div "[GEOGRAPHIC_DATA] , [GEOGRAPHIC_DATA]" at bounding box center [231, 445] width 145 height 21
click at [839, 469] on div "178k listeners" at bounding box center [863, 466] width 145 height 21
click at [686, 470] on div "178k listeners" at bounding box center [705, 466] width 145 height 21
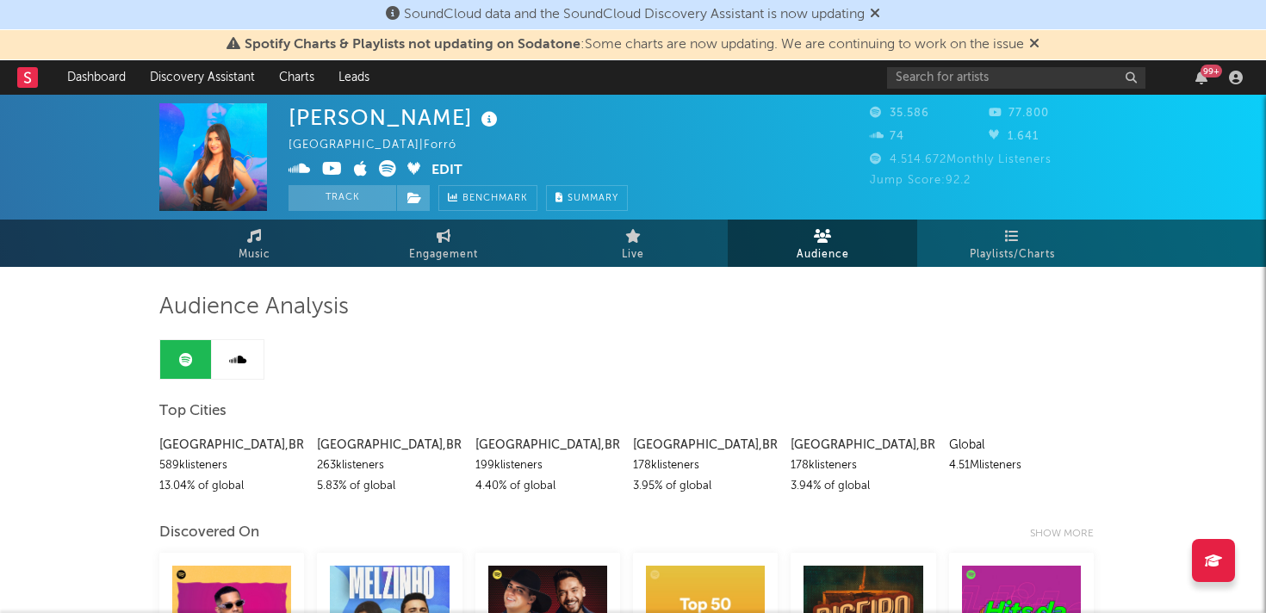
click at [686, 470] on div "178k listeners" at bounding box center [705, 466] width 145 height 21
click at [685, 492] on div "3.95 % of global" at bounding box center [705, 486] width 145 height 21
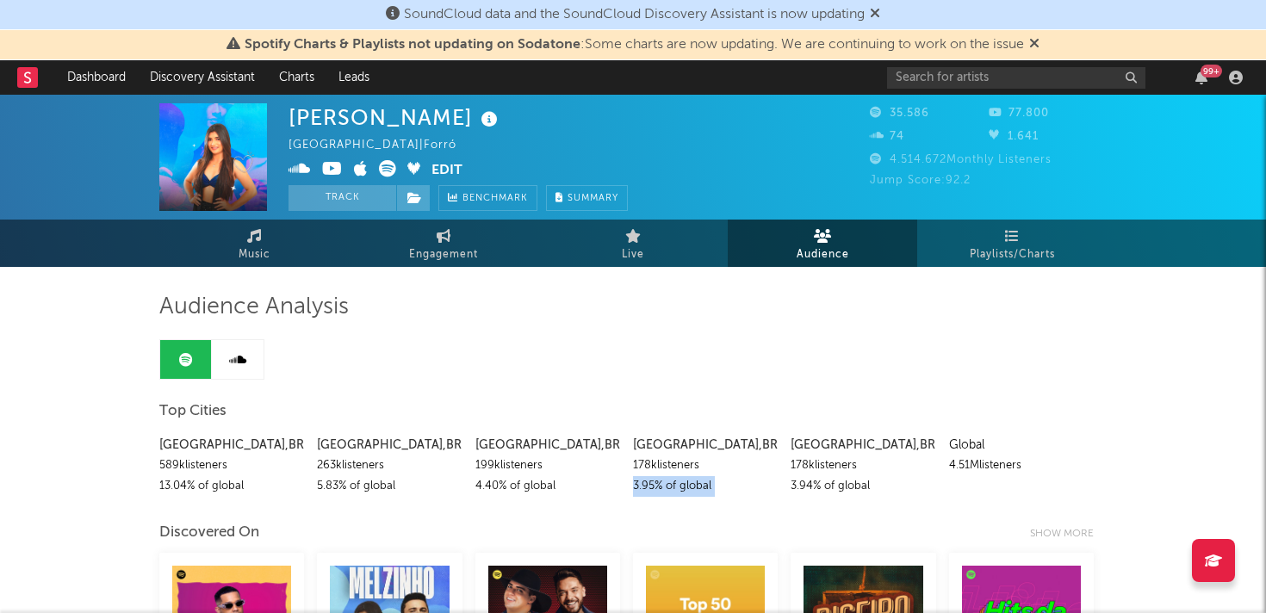
click at [685, 492] on div "3.95 % of global" at bounding box center [705, 486] width 145 height 21
click at [233, 463] on div "589k listeners" at bounding box center [231, 466] width 145 height 21
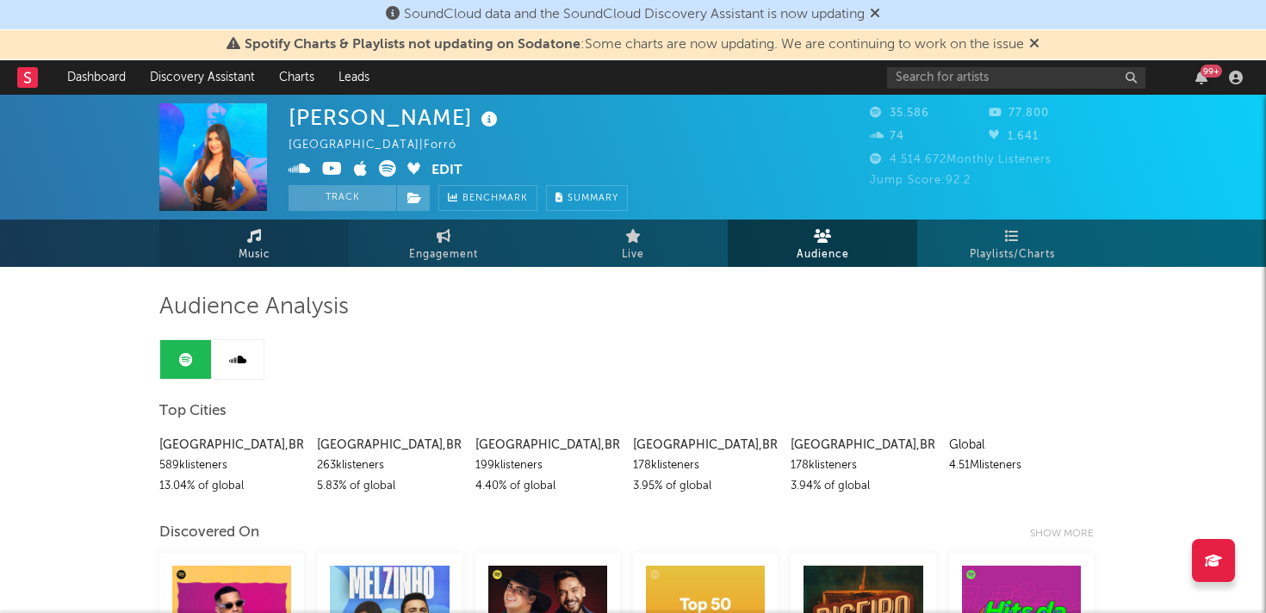
click at [253, 253] on span "Music" at bounding box center [255, 255] width 32 height 21
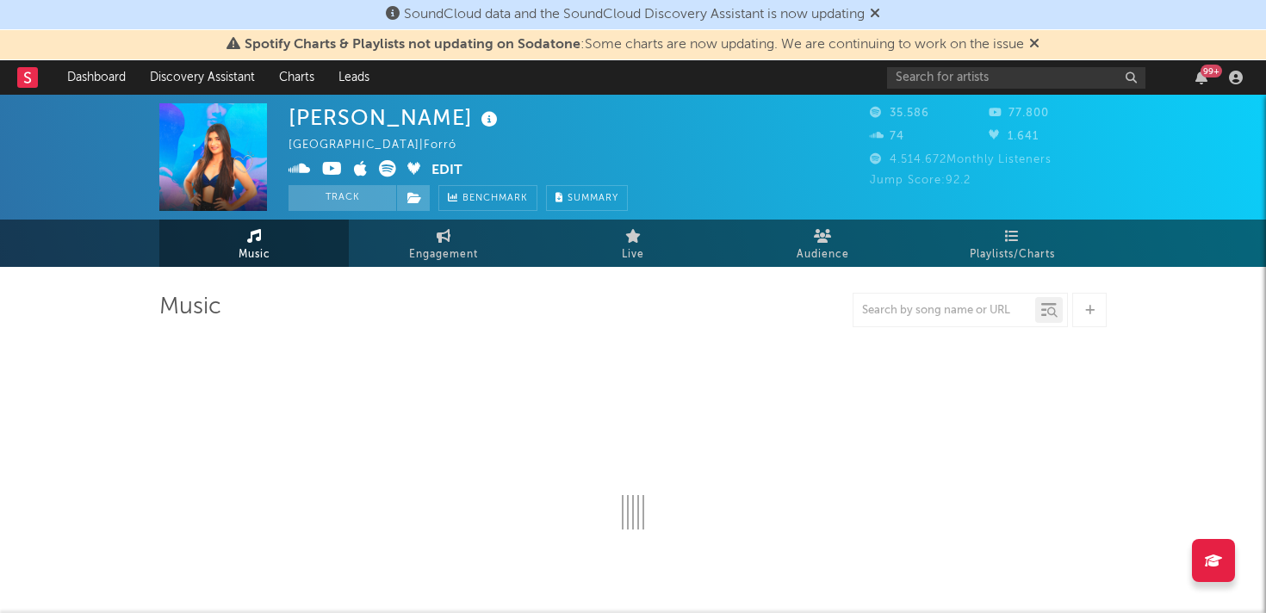
select select "1w"
